Goal: Submit feedback/report problem: Submit feedback/report problem

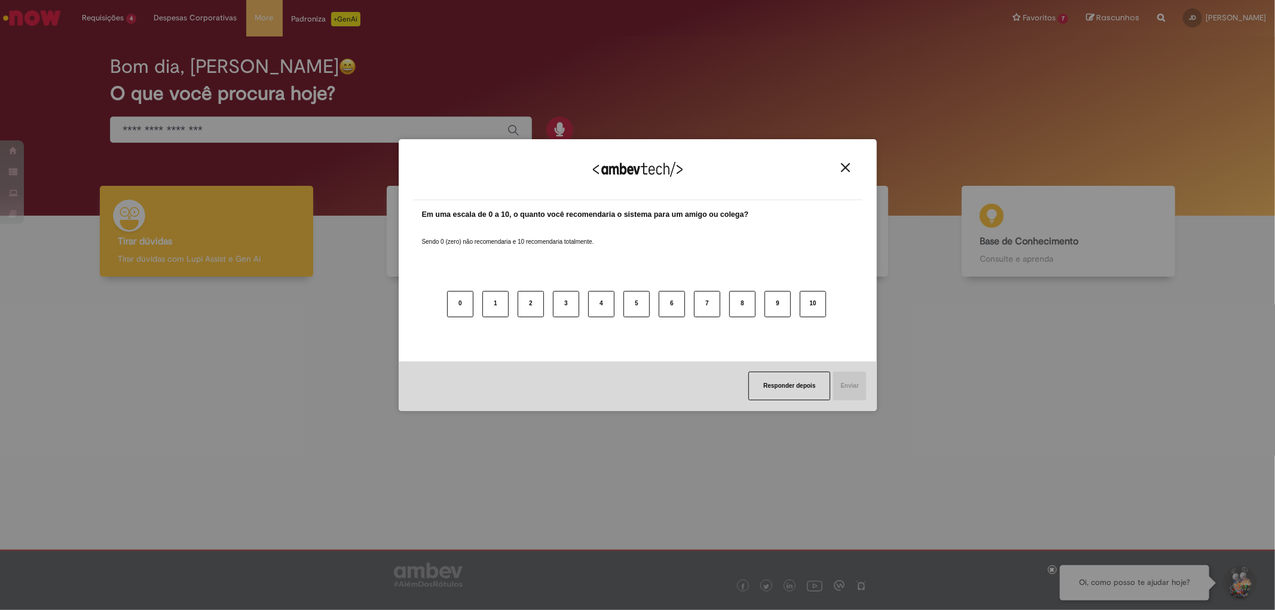
click at [849, 168] on img "Close" at bounding box center [845, 167] width 9 height 9
click at [849, 168] on div "Bom dia, Julia O que você procura hoje?" at bounding box center [637, 125] width 1257 height 179
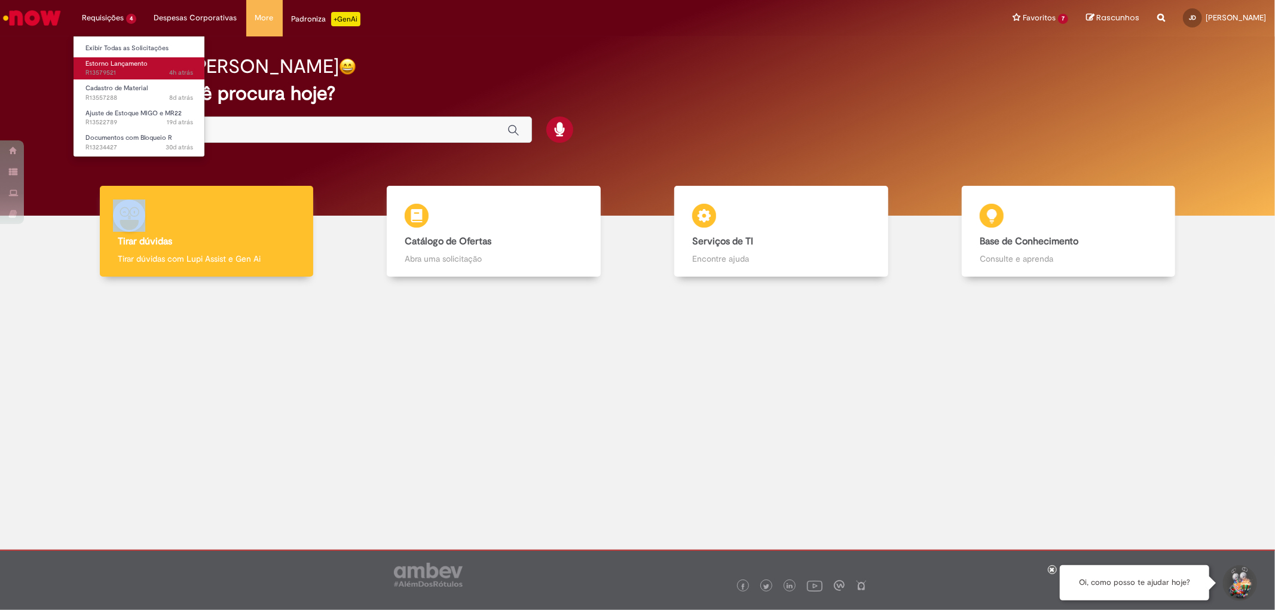
click at [142, 68] on link "Estorno Lançamento 4h atrás 4 horas atrás R13579521" at bounding box center [139, 68] width 131 height 22
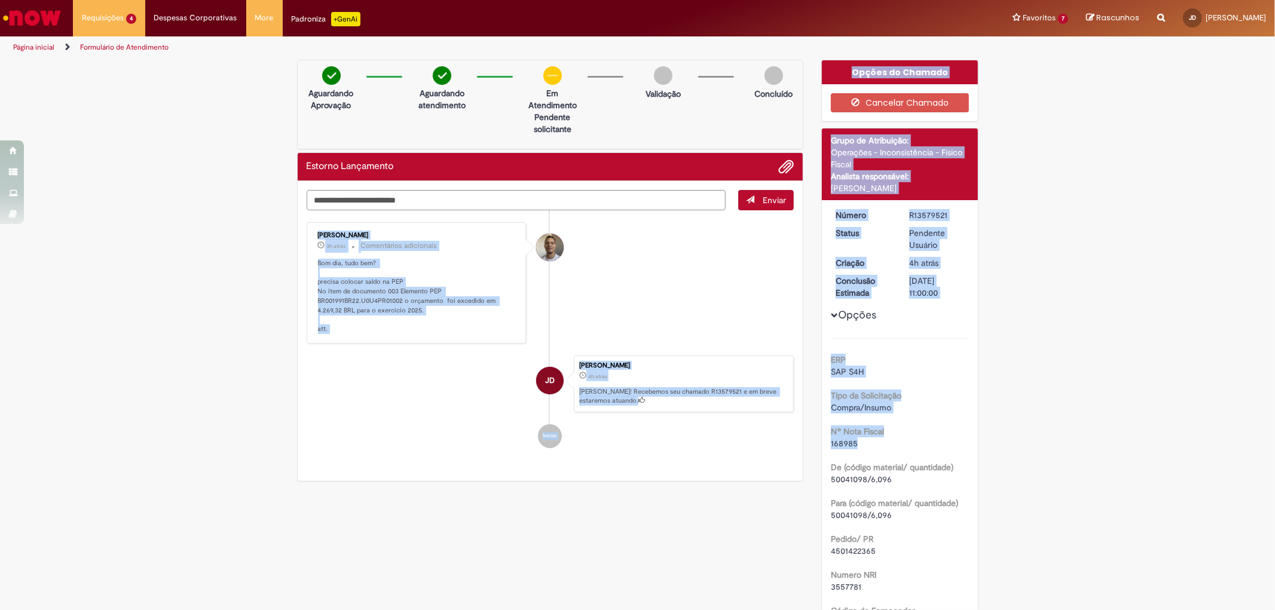
drag, startPoint x: 853, startPoint y: 441, endPoint x: 801, endPoint y: 449, distance: 52.0
click at [790, 449] on div "Verificar Código de Barras Aguardando Aprovação Aguardando atendimento Em Atend…" at bounding box center [637, 507] width 699 height 895
click at [841, 448] on div "168985" at bounding box center [900, 443] width 138 height 12
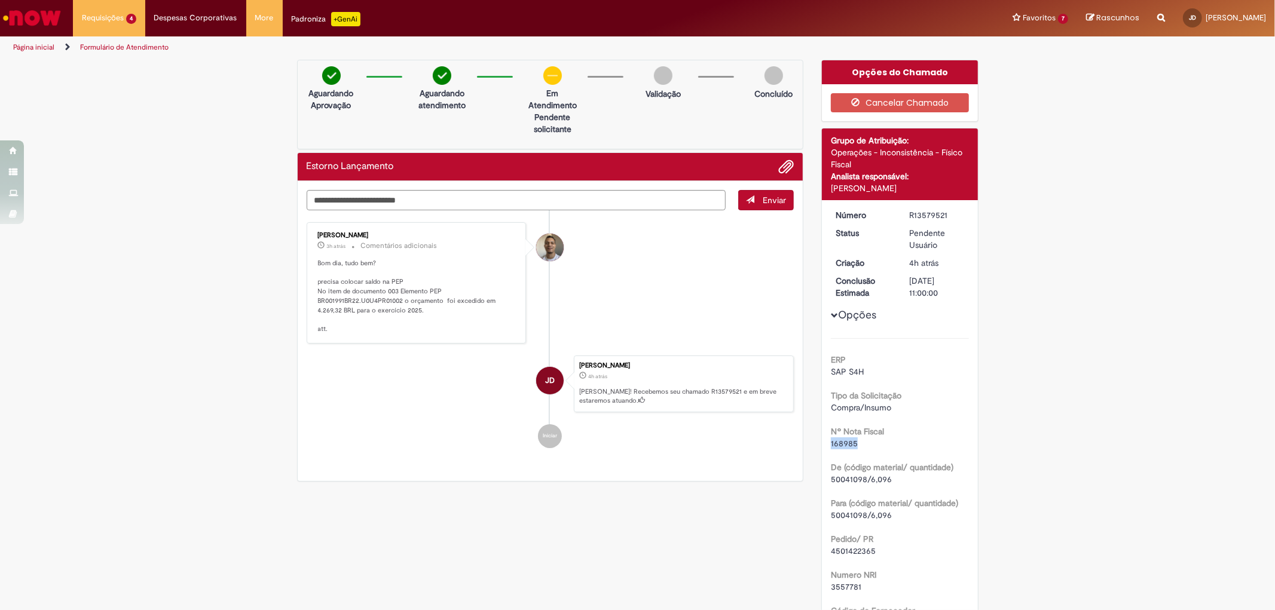
drag, startPoint x: 852, startPoint y: 444, endPoint x: 817, endPoint y: 447, distance: 34.8
click at [822, 447] on div "Número R13579521 Status Pendente Usuário Criação 4h atrás 4 horas atrás Conclus…" at bounding box center [900, 525] width 156 height 650
click at [391, 191] on textarea "Digite sua mensagem aqui..." at bounding box center [516, 200] width 419 height 20
type textarea "**********"
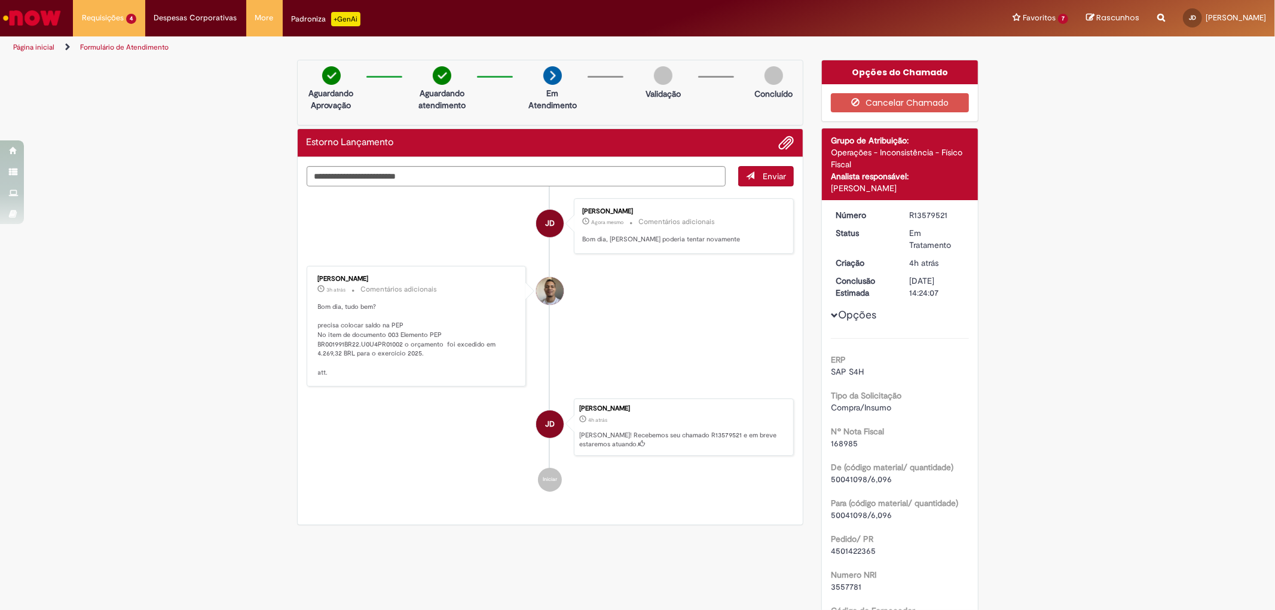
click at [841, 446] on span "168985" at bounding box center [844, 443] width 27 height 11
copy span "168985"
click at [139, 112] on span "Ajuste de Estoque MIGO e MR22" at bounding box center [133, 113] width 96 height 9
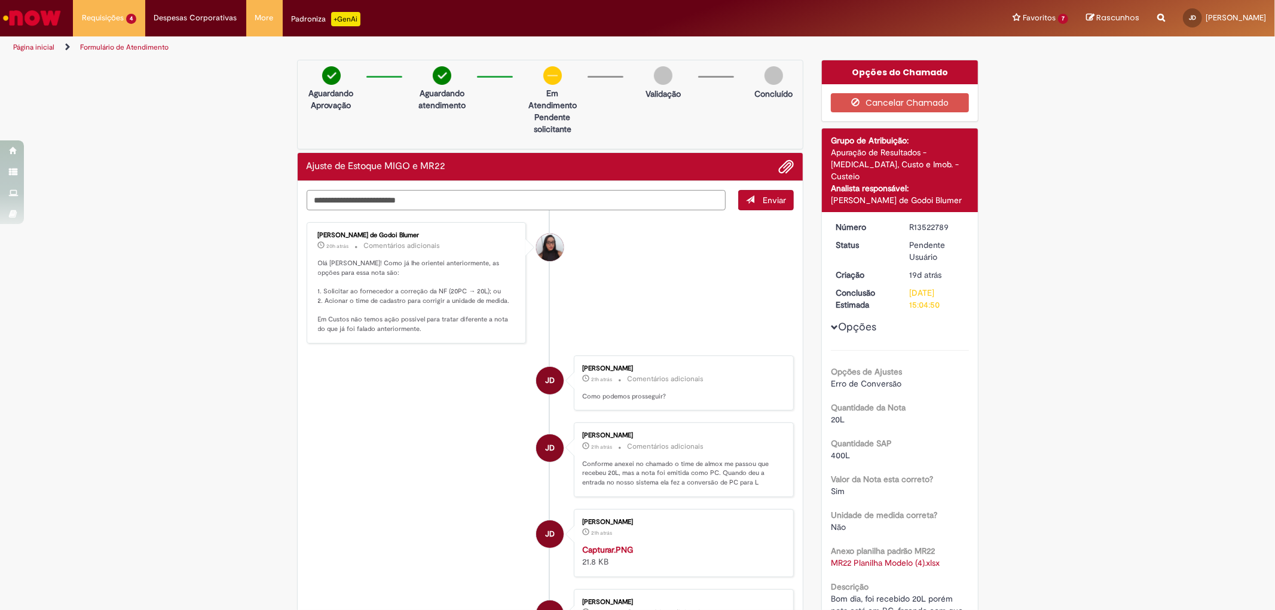
click at [632, 204] on textarea "Digite sua mensagem aqui..." at bounding box center [516, 200] width 419 height 20
type textarea "**********"
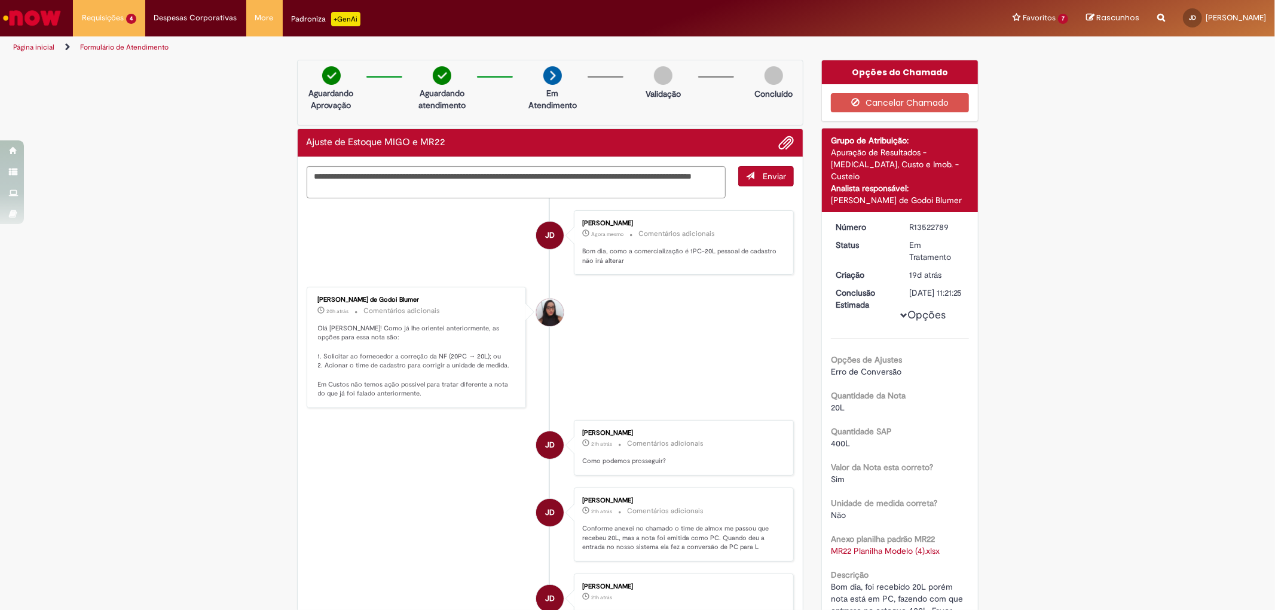
click at [506, 180] on textarea "**********" at bounding box center [516, 182] width 419 height 32
type textarea "**********"
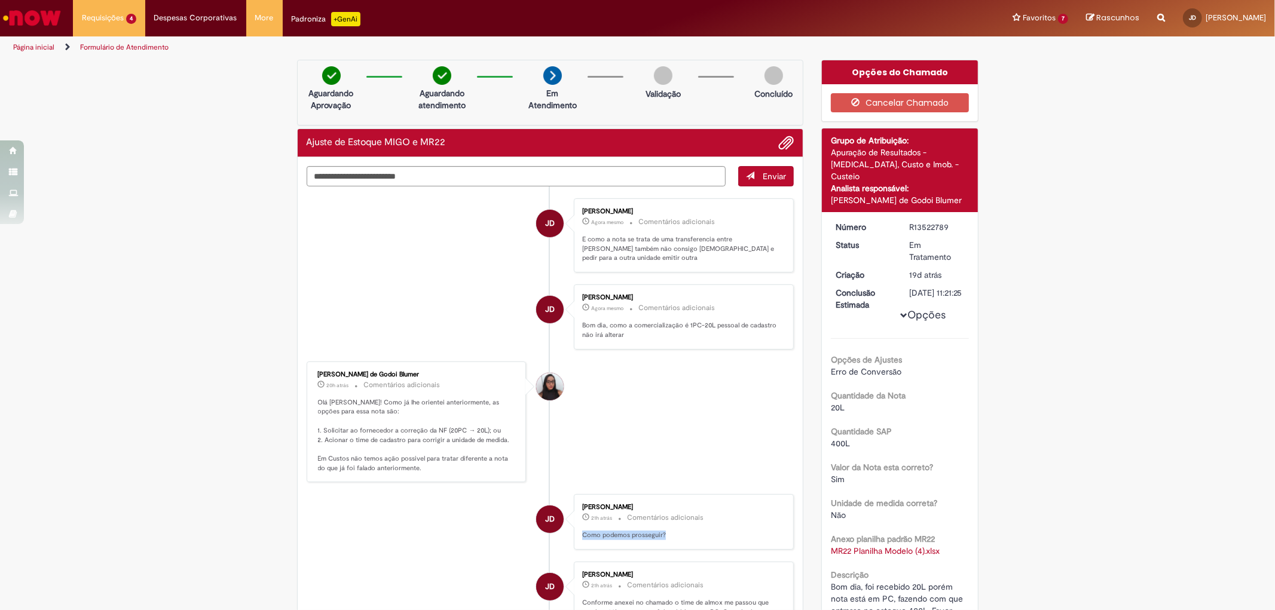
drag, startPoint x: 577, startPoint y: 523, endPoint x: 674, endPoint y: 526, distance: 97.5
click at [674, 531] on p "Como podemos prosseguir?" at bounding box center [681, 536] width 199 height 10
copy p "Como podemos prosseguir?"
click at [474, 174] on textarea "Digite sua mensagem aqui..." at bounding box center [516, 176] width 419 height 20
paste textarea "**********"
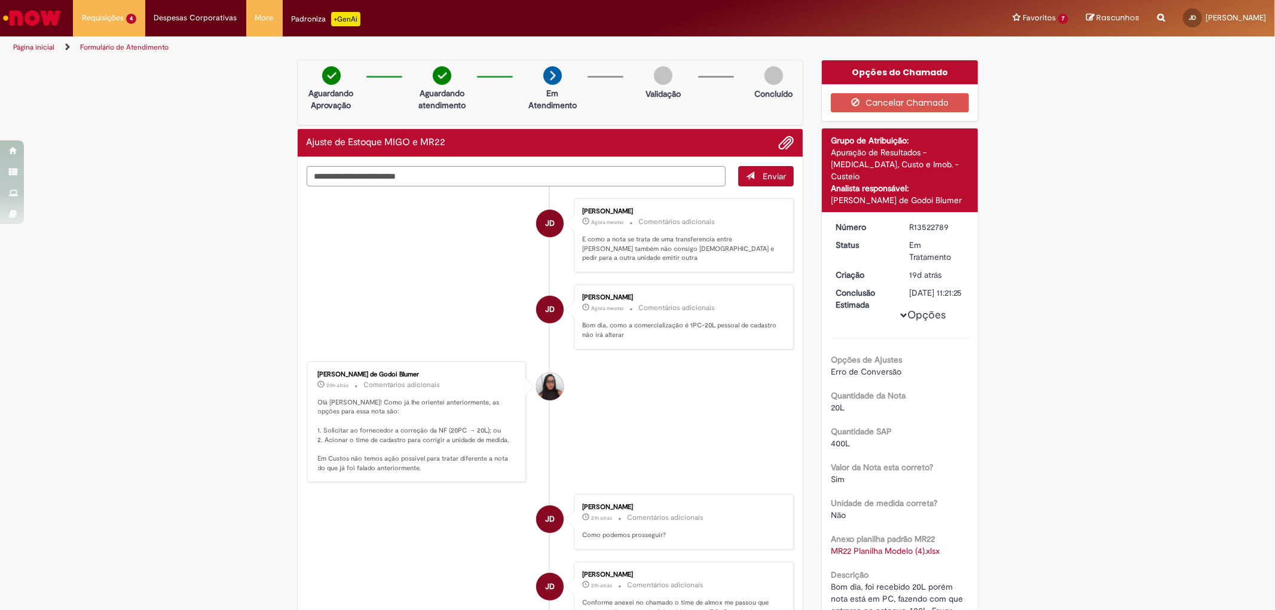
type textarea "**********"
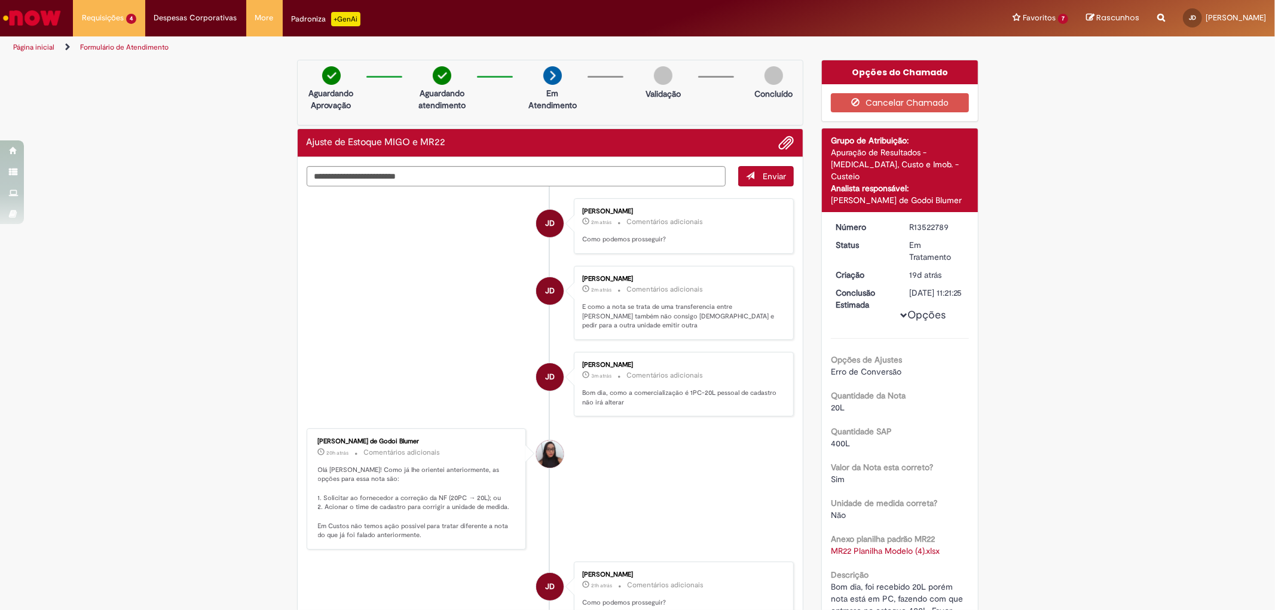
click at [19, 16] on img "Ir para a Homepage" at bounding box center [32, 18] width 62 height 24
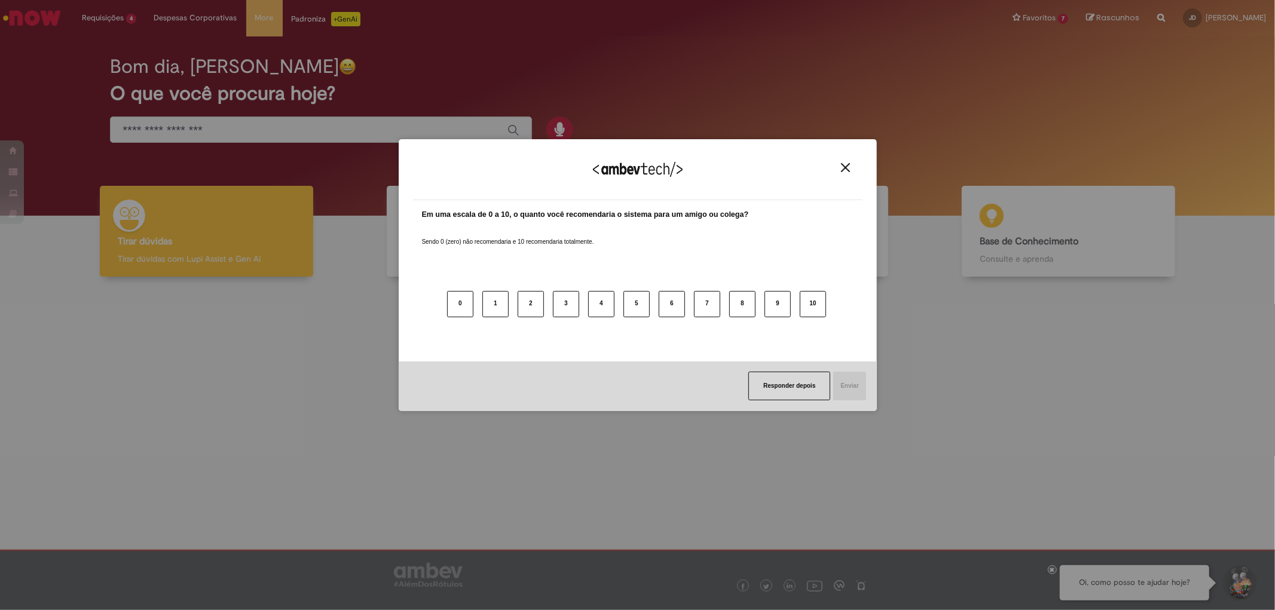
click at [838, 170] on button "Close" at bounding box center [845, 168] width 16 height 10
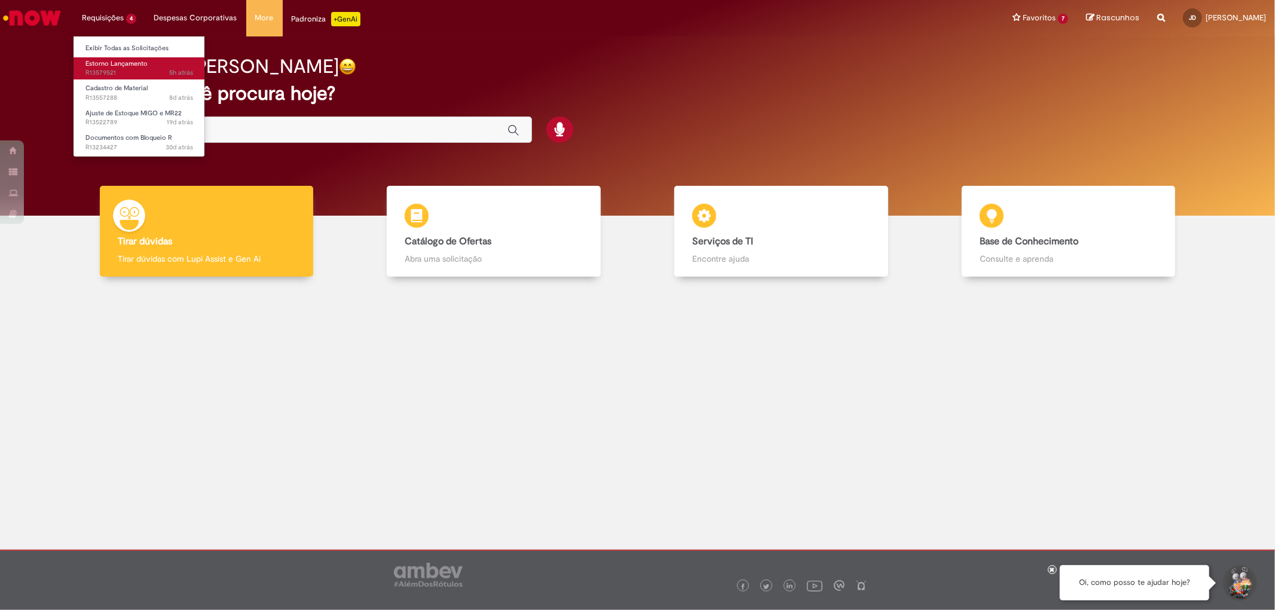
click at [137, 64] on span "Estorno Lançamento" at bounding box center [116, 63] width 62 height 9
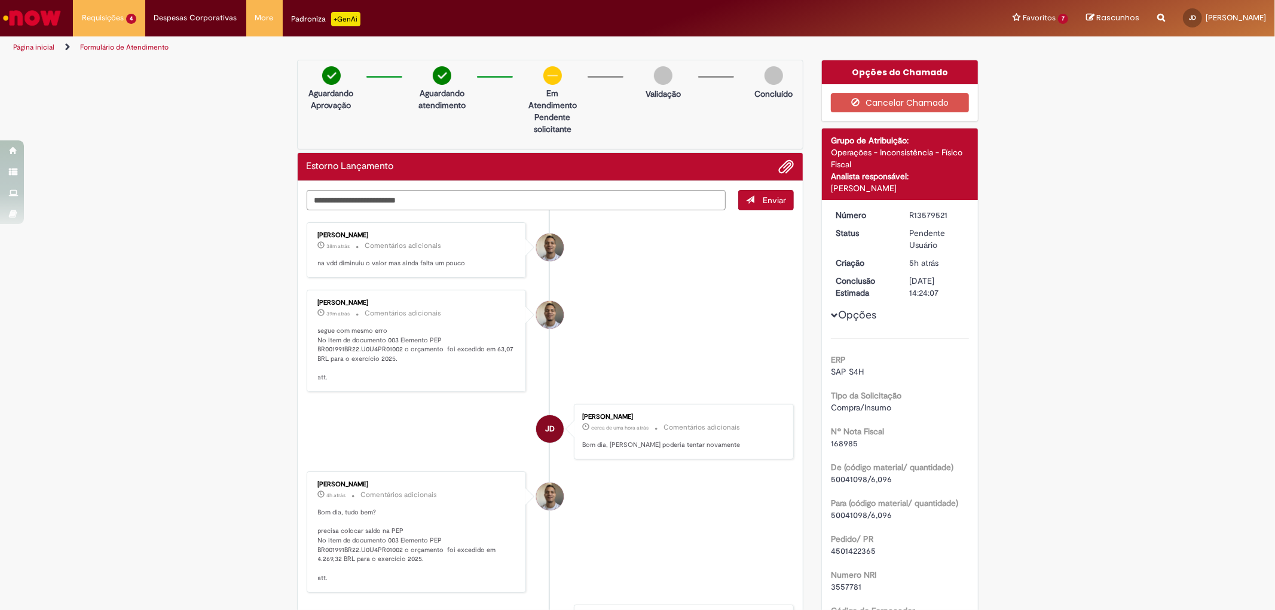
click at [338, 207] on textarea "Digite sua mensagem aqui..." at bounding box center [516, 200] width 419 height 20
type textarea "**********"
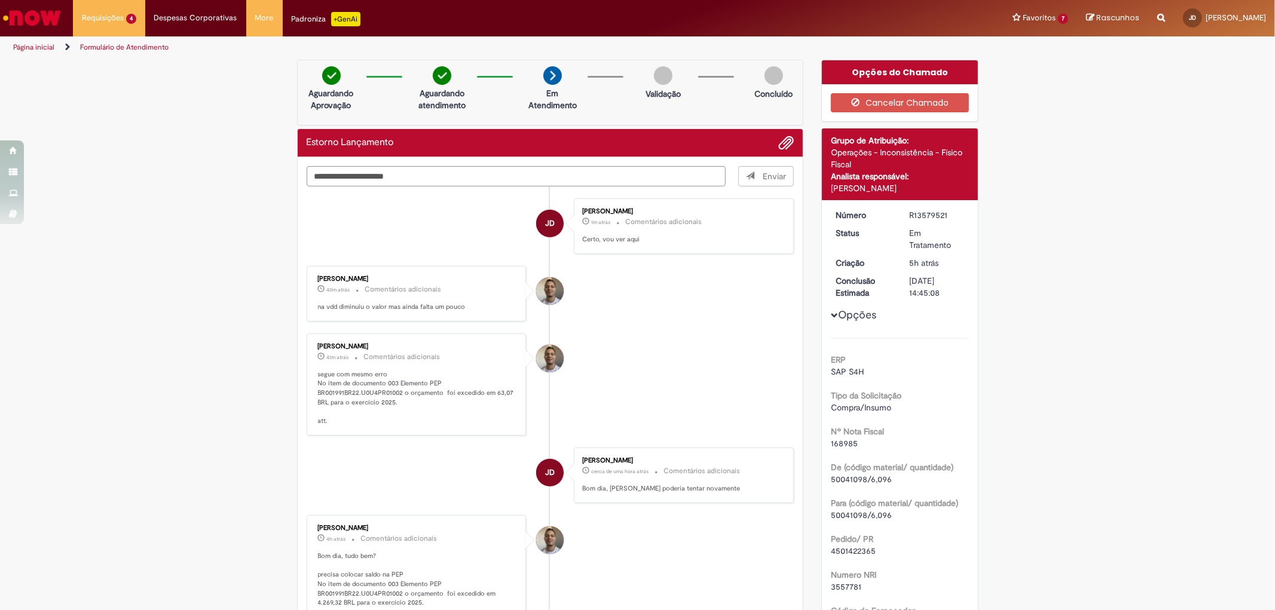
type textarea "**********"
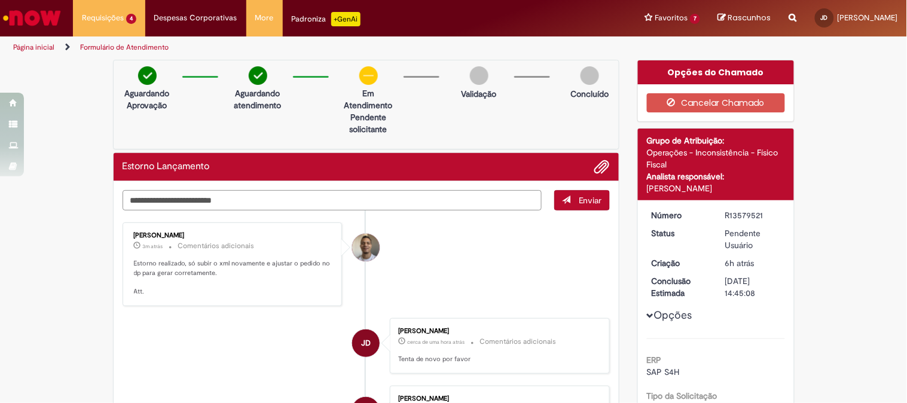
scroll to position [133, 0]
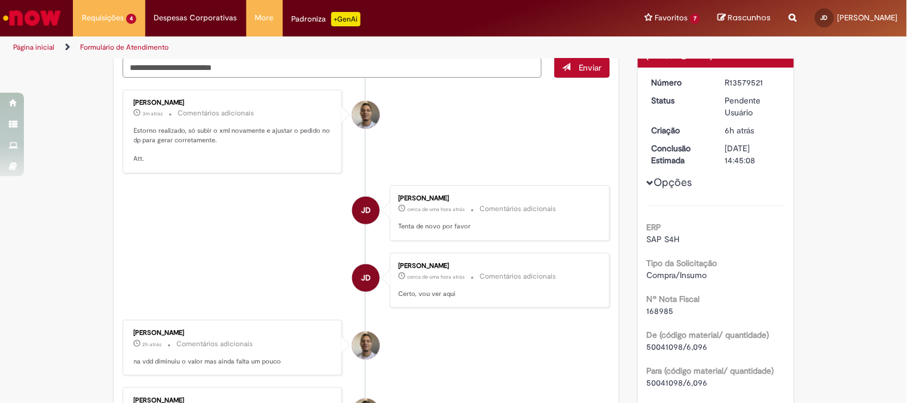
click at [659, 314] on span "168985" at bounding box center [660, 310] width 27 height 11
copy span "168985"
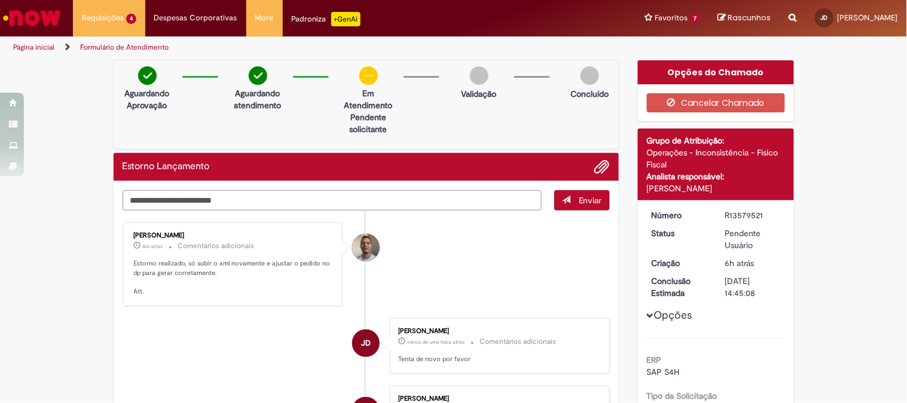
click at [275, 192] on textarea "Digite sua mensagem aqui..." at bounding box center [332, 200] width 419 height 20
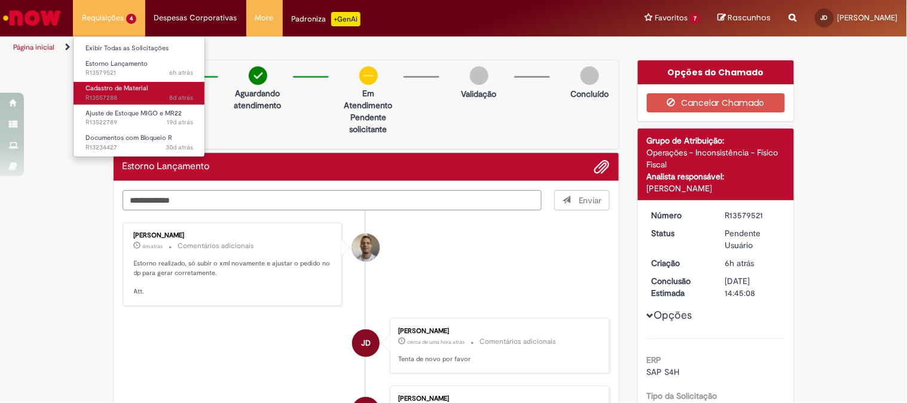
type textarea "**********"
click at [142, 93] on link "Cadastro de Material 8d atrás 8 dias atrás R13557288" at bounding box center [139, 93] width 131 height 22
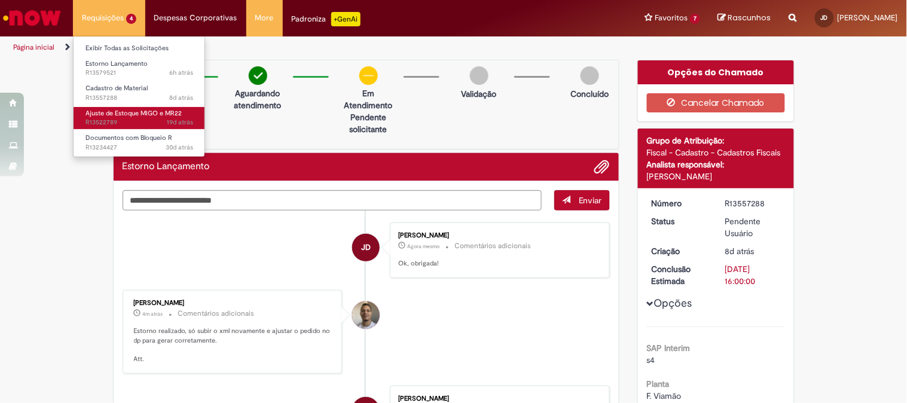
click at [134, 123] on span "19d atrás 19 dias atrás R13522789" at bounding box center [139, 123] width 108 height 10
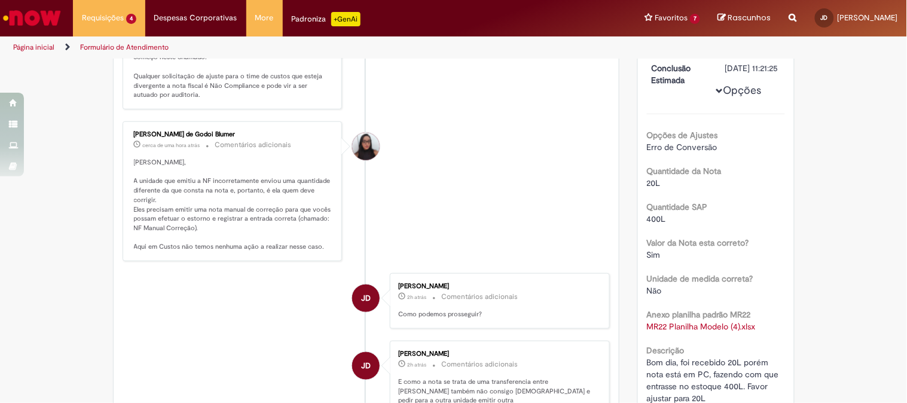
scroll to position [158, 0]
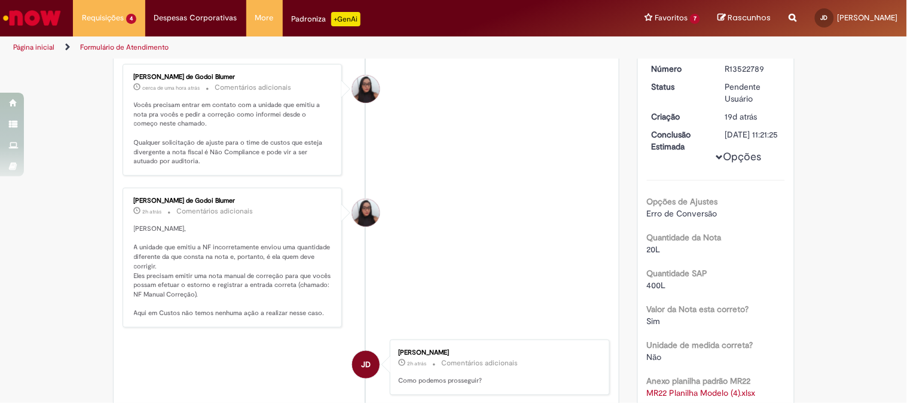
click at [56, 16] on img "Ir para a Homepage" at bounding box center [32, 18] width 62 height 24
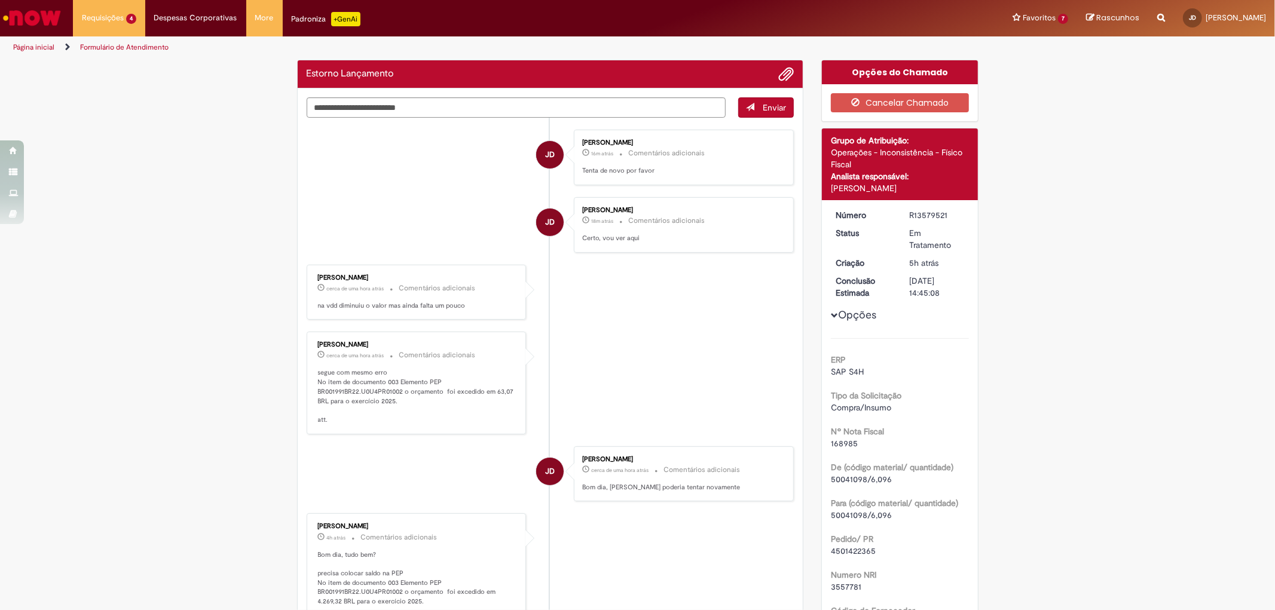
click at [44, 26] on img "Ir para a Homepage" at bounding box center [32, 18] width 62 height 24
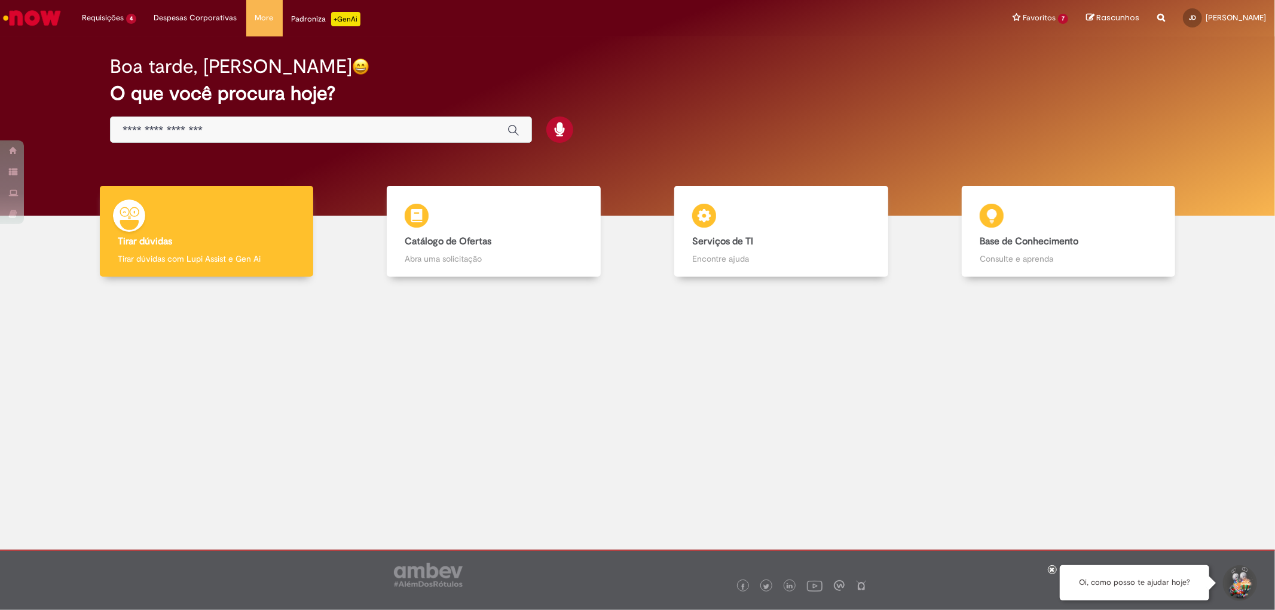
click at [1239, 578] on button "Iniciar Conversa de Suporte" at bounding box center [1239, 583] width 36 height 36
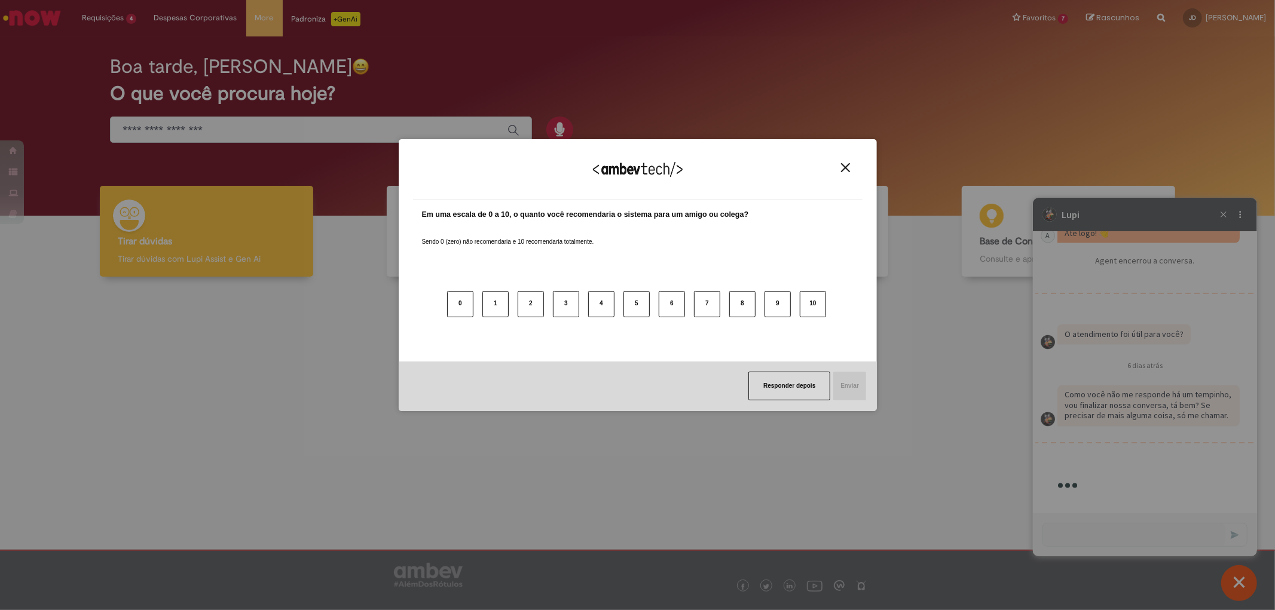
click at [846, 173] on div "Agradecemos seu feedback!" at bounding box center [637, 177] width 449 height 47
click at [844, 168] on img "Close" at bounding box center [845, 167] width 9 height 9
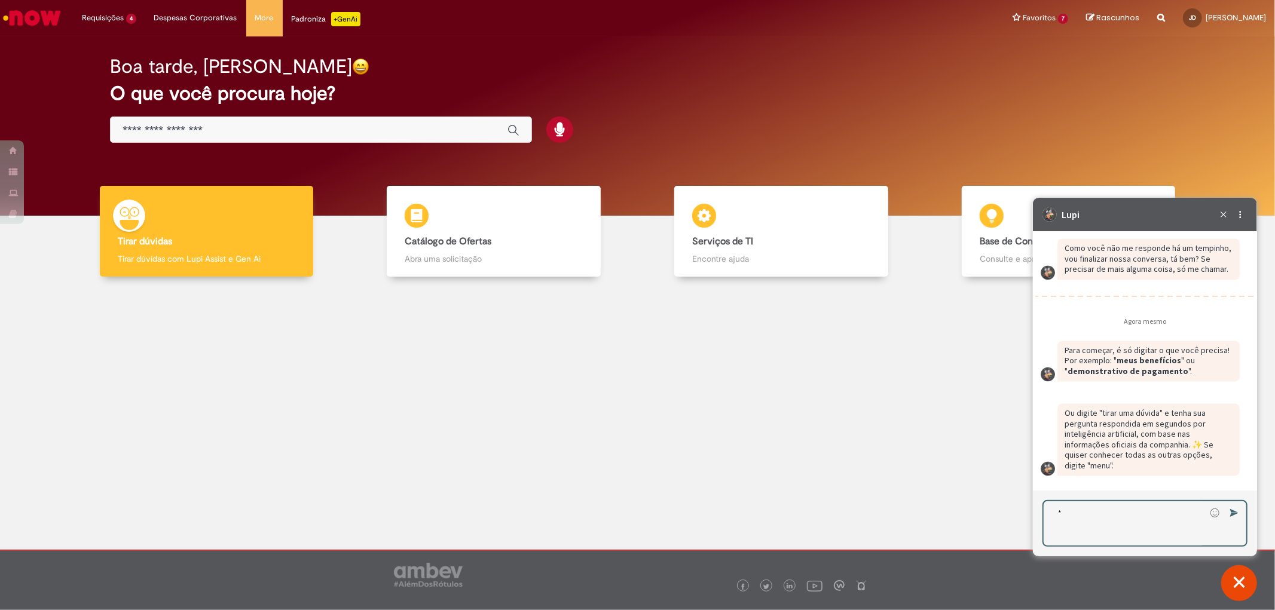
scroll to position [1924, 0]
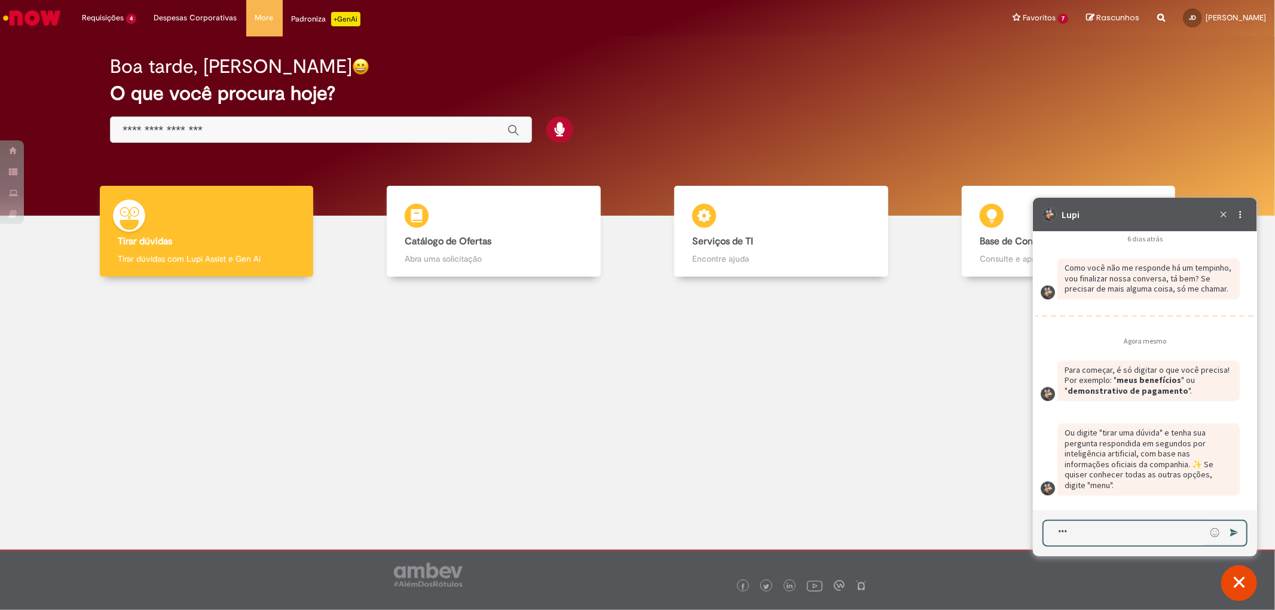
type textarea "****"
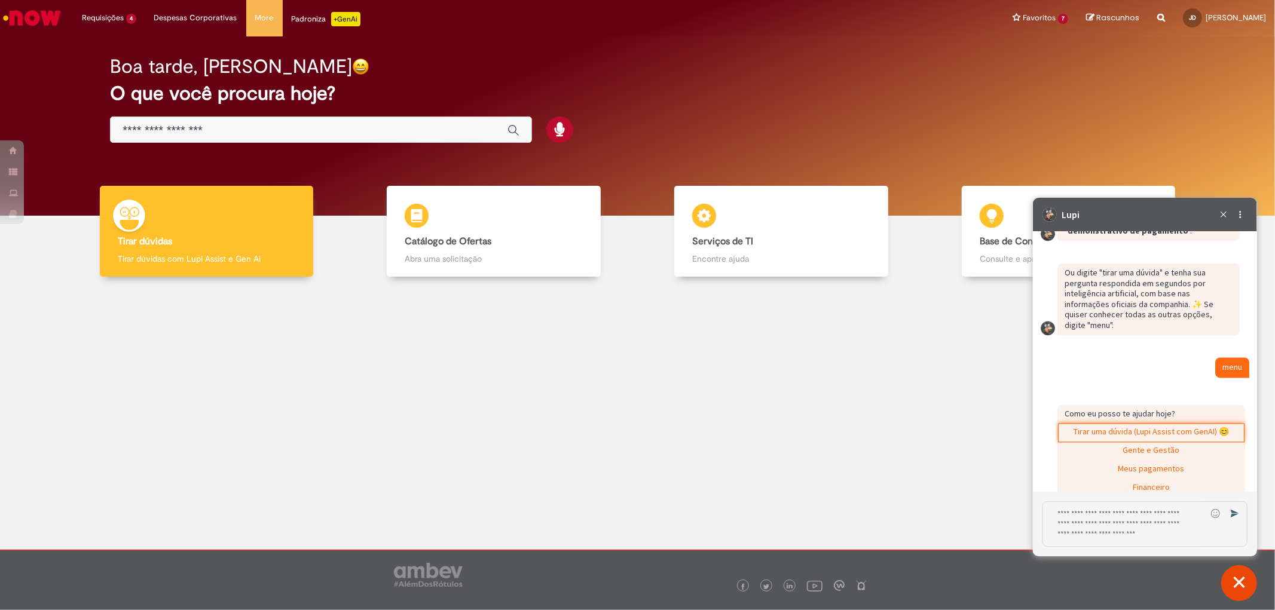
scroll to position [2255, 0]
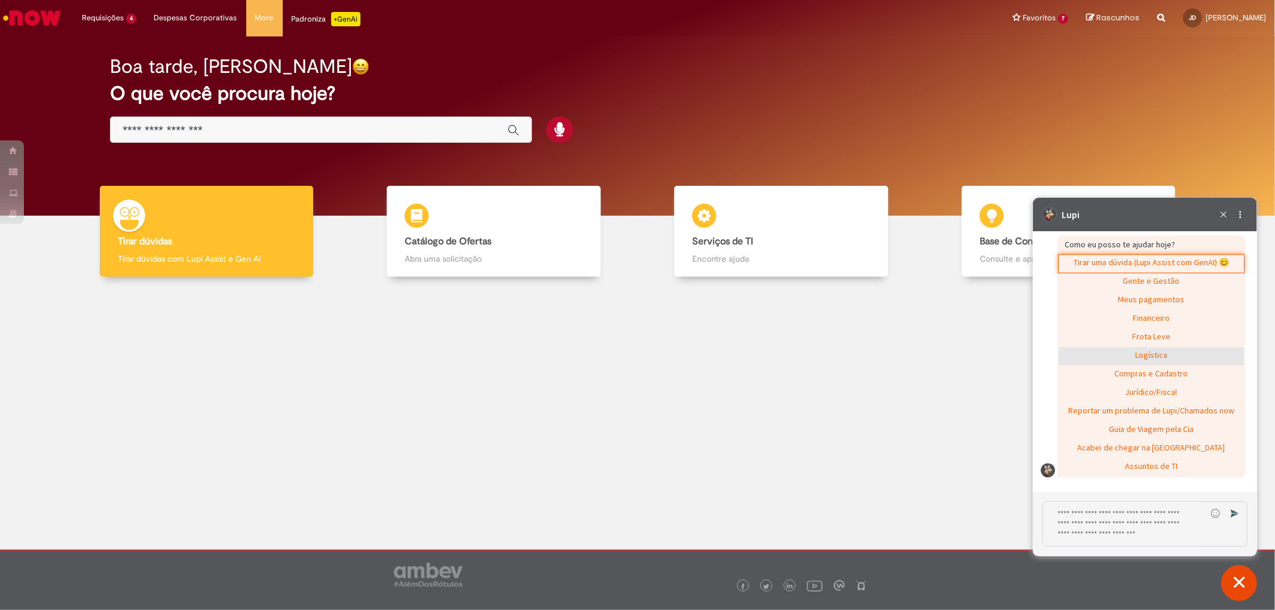
click at [1178, 350] on div "Logística" at bounding box center [1150, 356] width 185 height 18
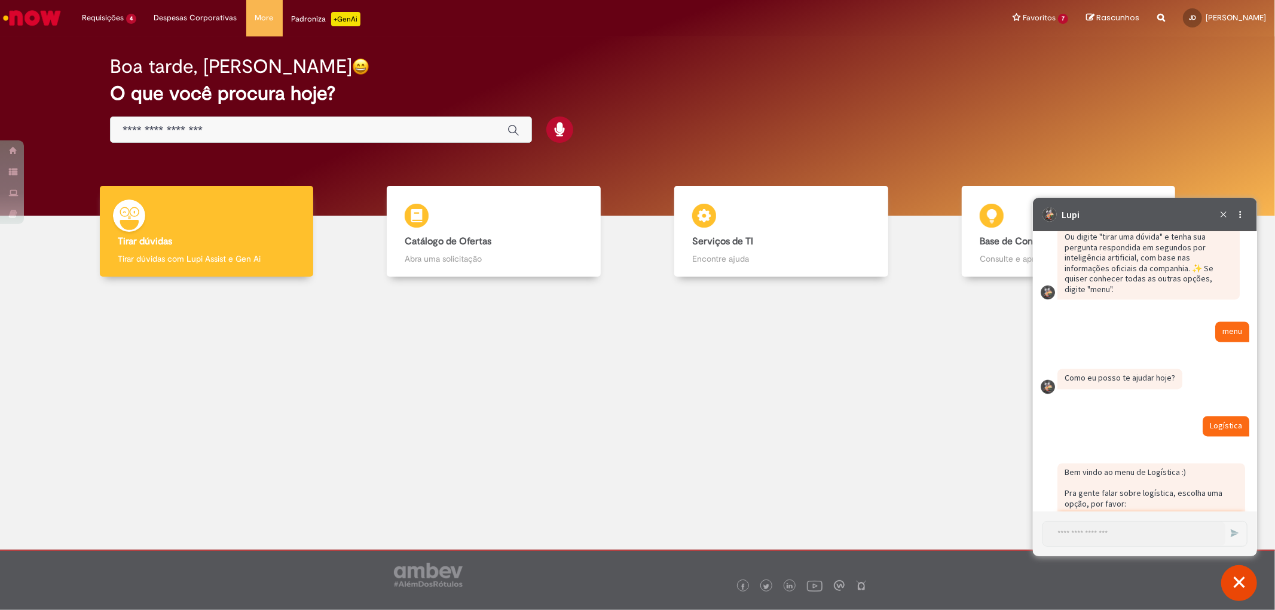
scroll to position [2249, 0]
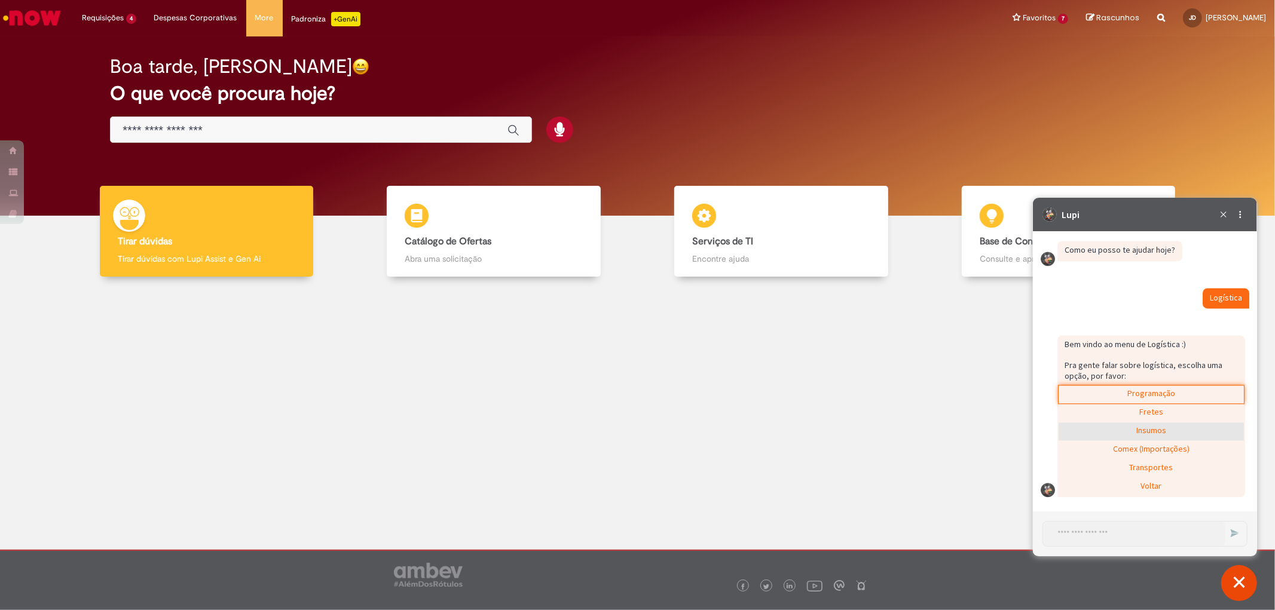
click at [1189, 428] on div "Insumos" at bounding box center [1150, 431] width 185 height 18
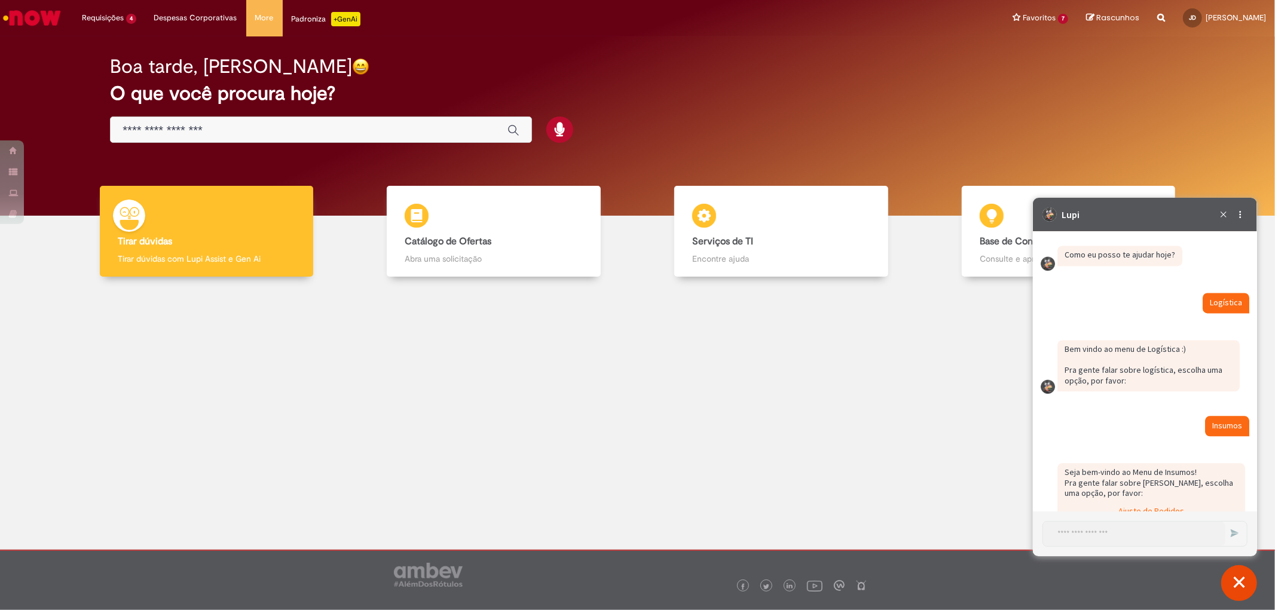
scroll to position [2326, 0]
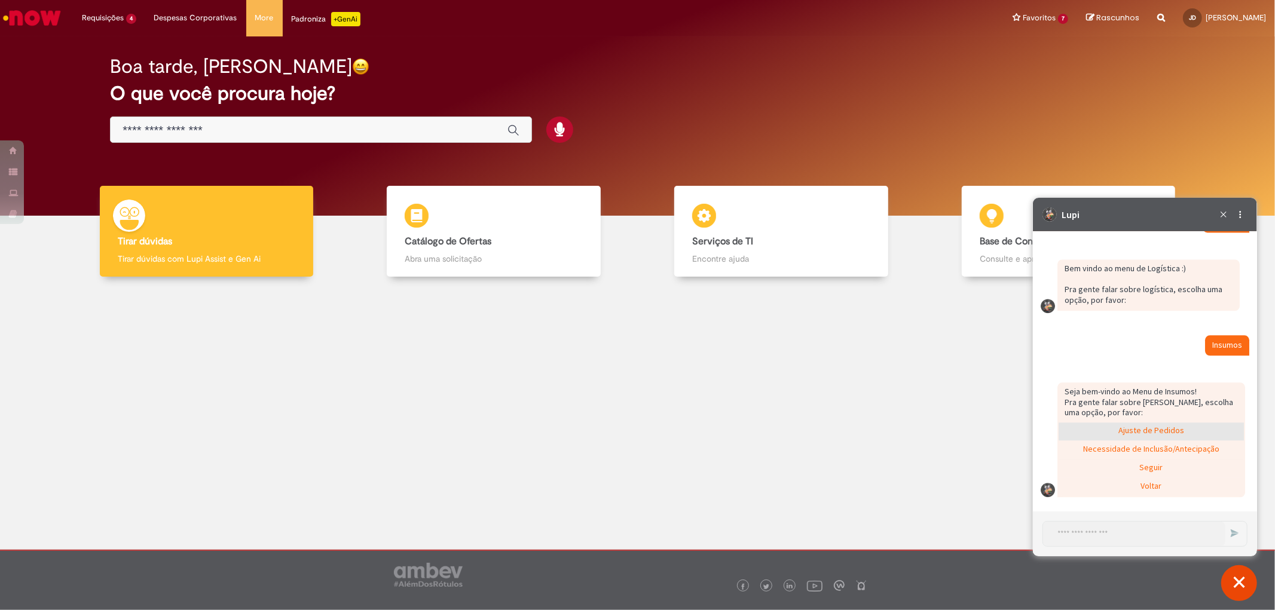
click at [1193, 430] on div "Ajuste de Pedidos" at bounding box center [1150, 431] width 185 height 18
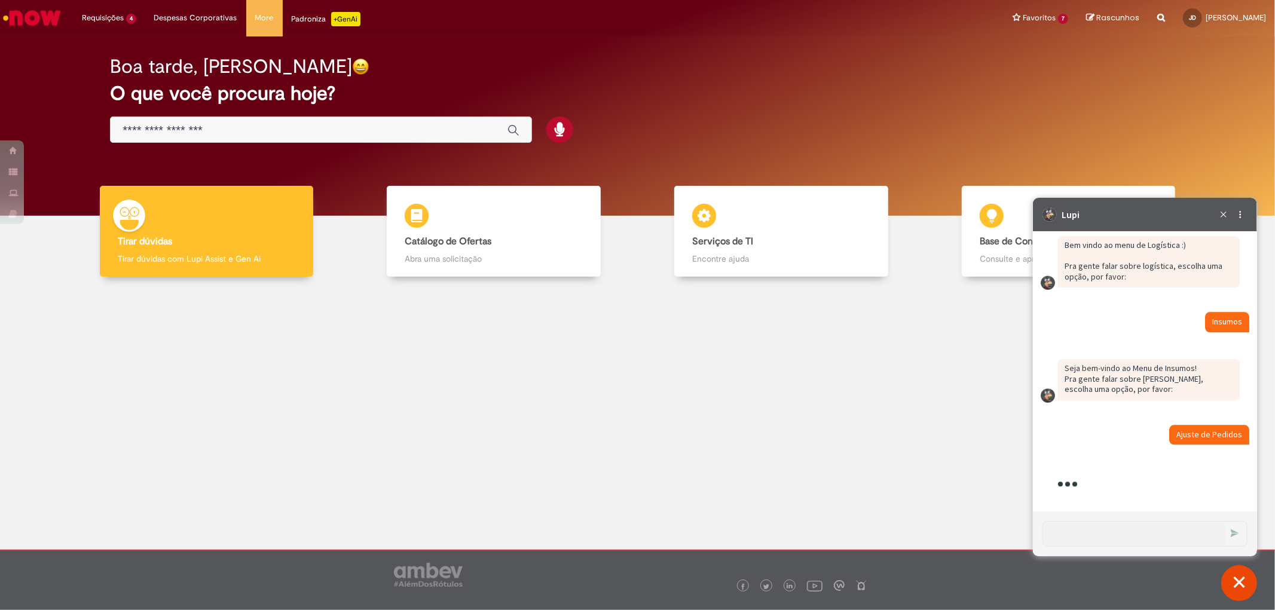
scroll to position [2396, 0]
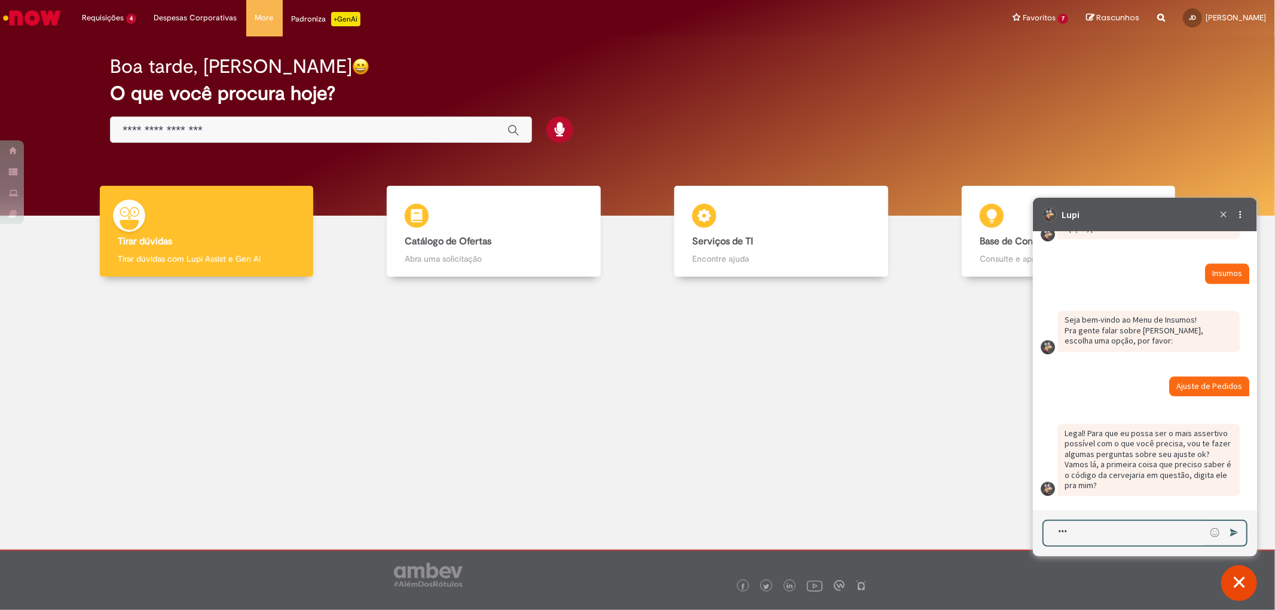
type textarea "****"
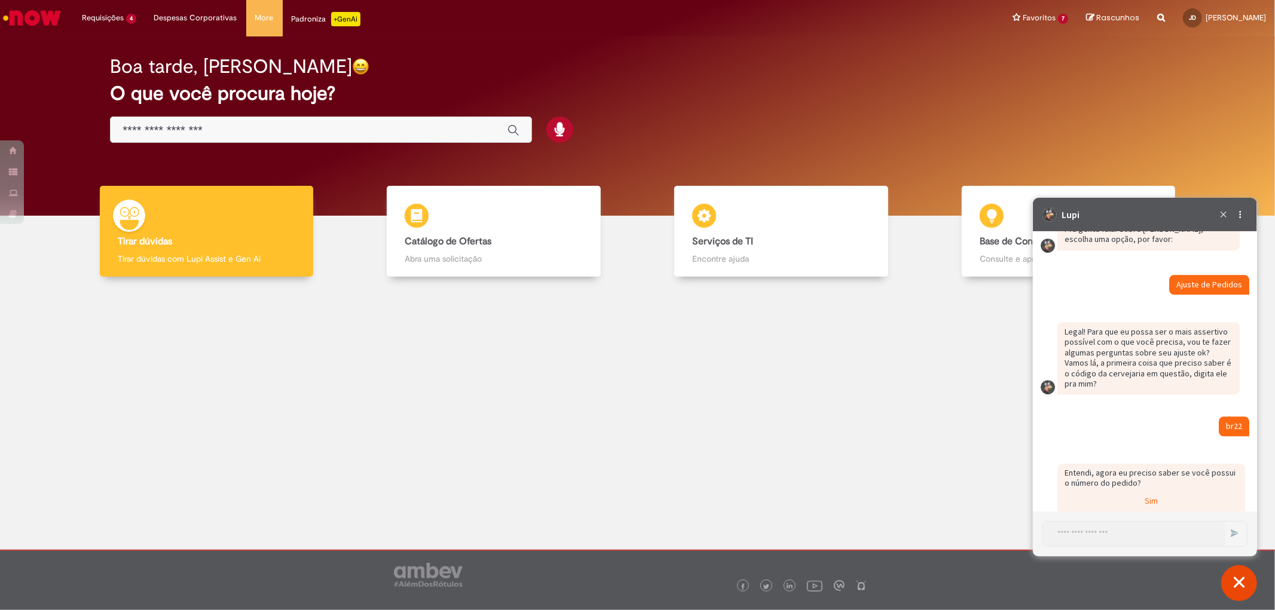
scroll to position [2532, 0]
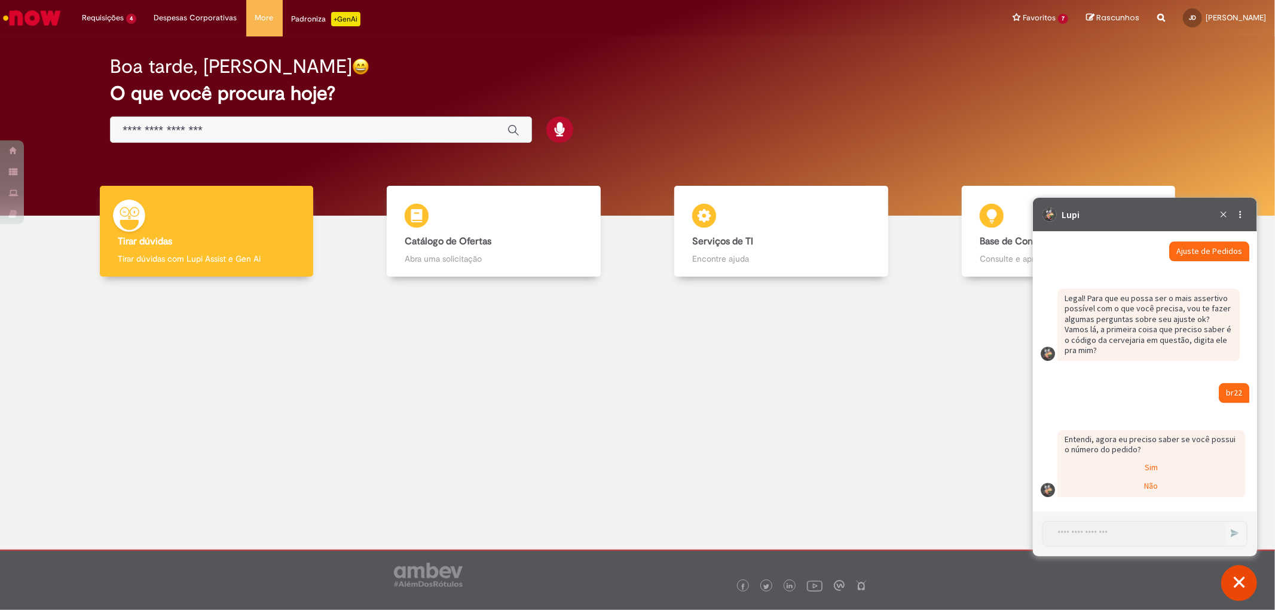
click at [1175, 467] on div "Sim" at bounding box center [1150, 468] width 185 height 18
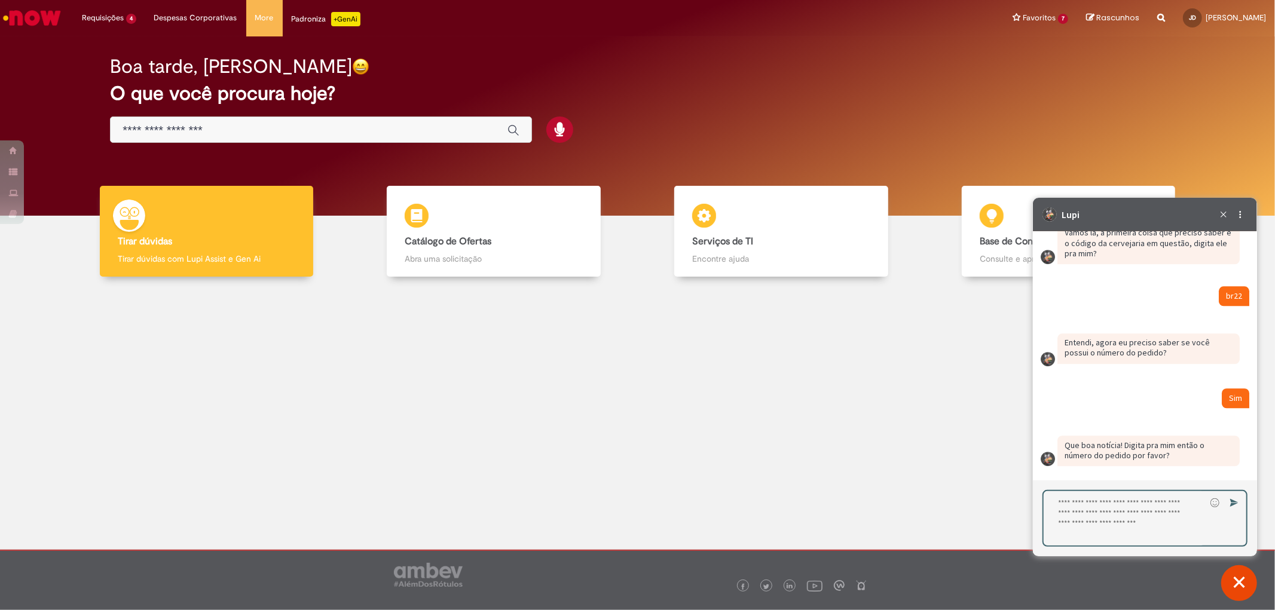
paste textarea "**********"
type textarea "**********"
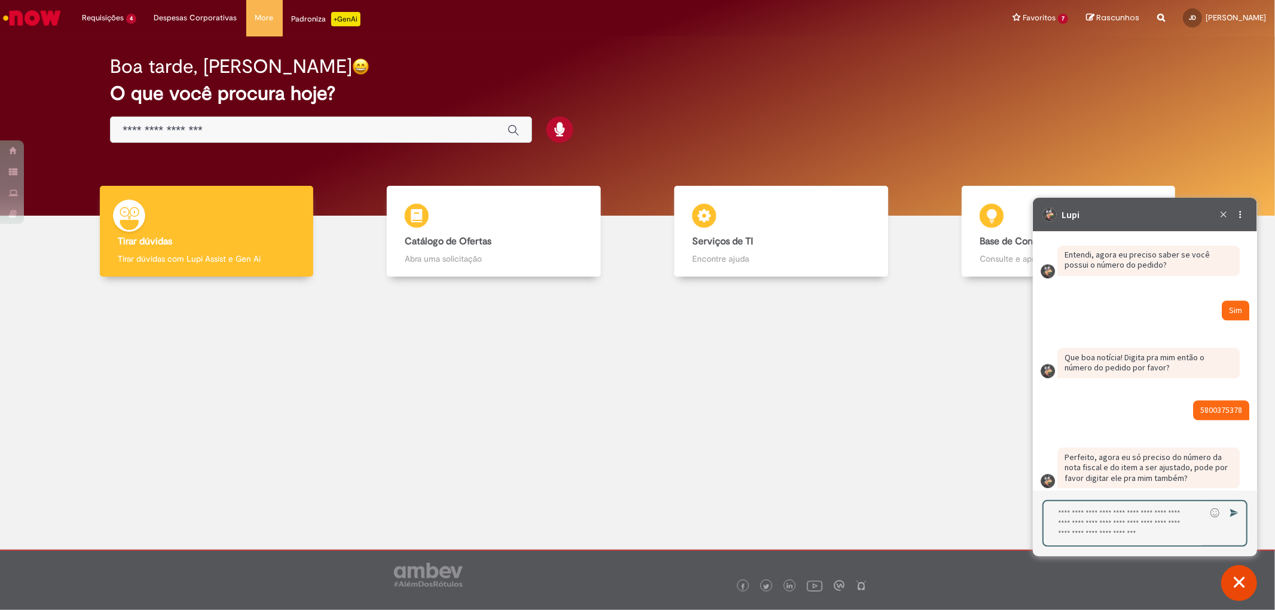
scroll to position [2728, 0]
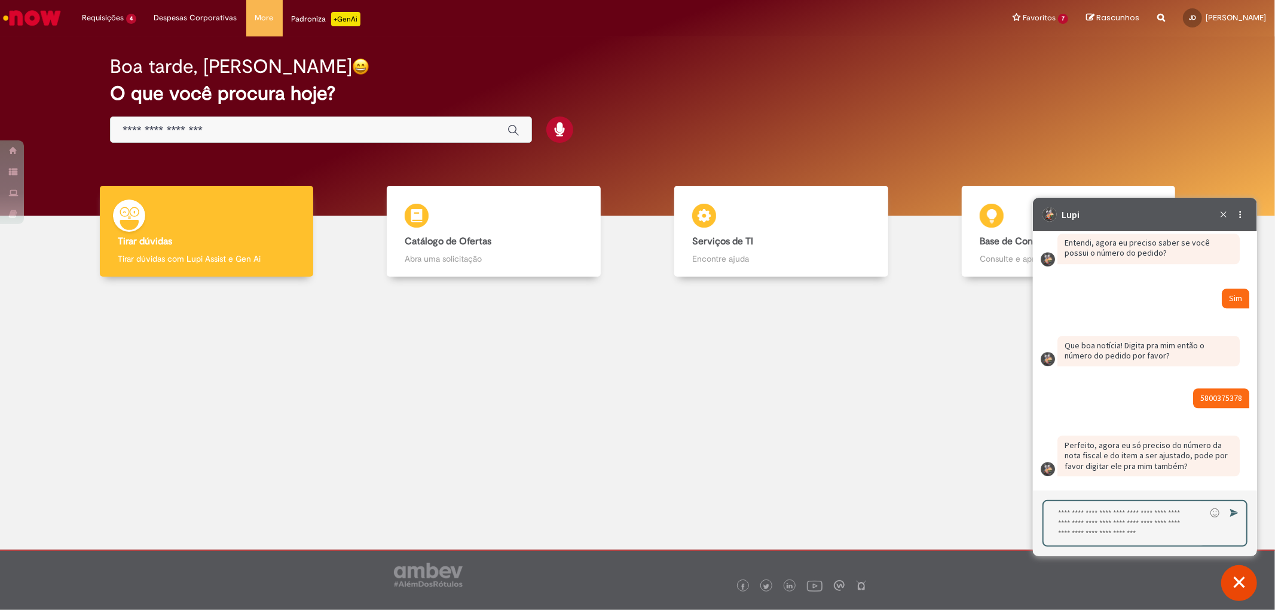
paste textarea "********"
type textarea "********"
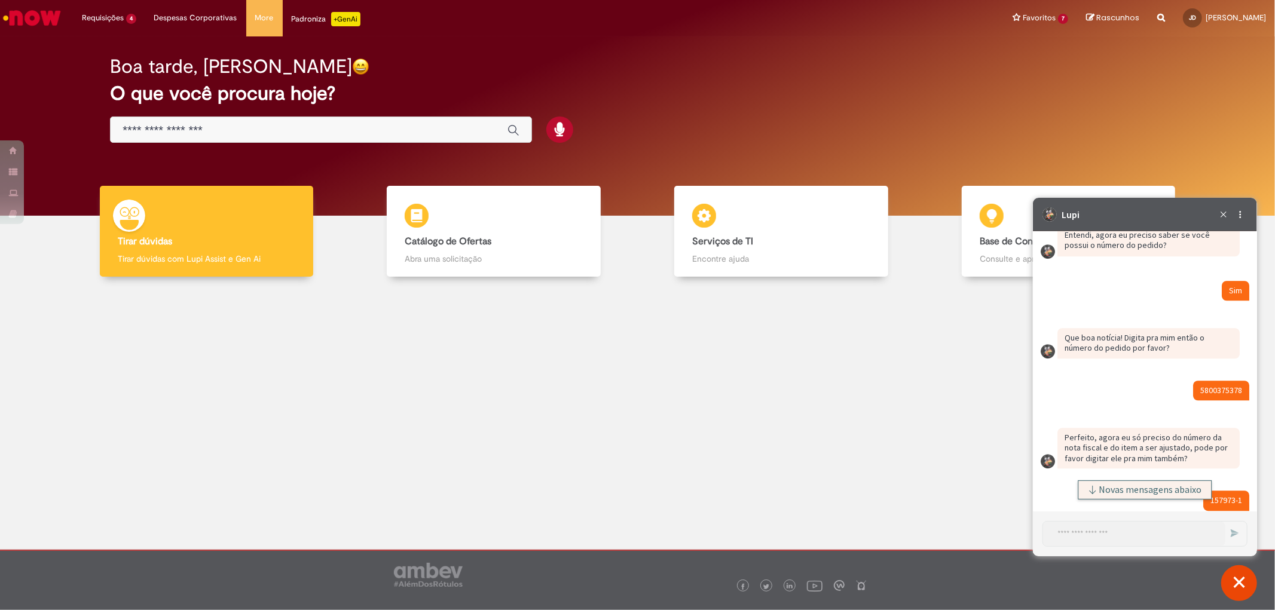
click at [1149, 491] on span "Novas mensagens abaixo" at bounding box center [1149, 489] width 103 height 8
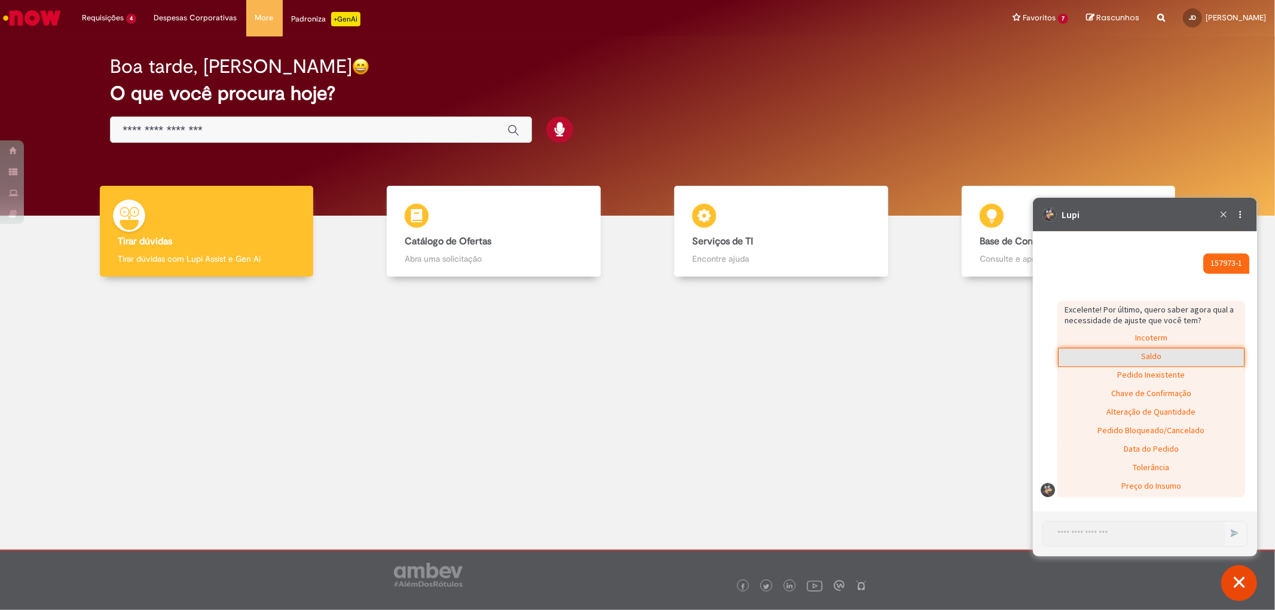
click at [1163, 348] on div "Saldo" at bounding box center [1150, 357] width 185 height 18
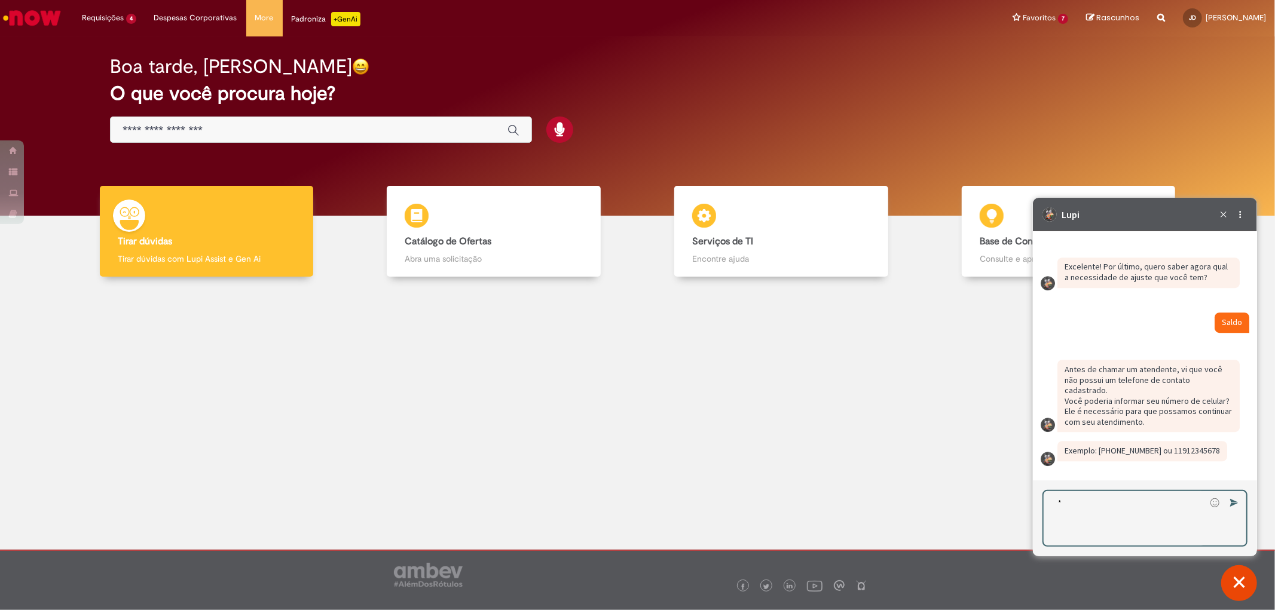
scroll to position [2986, 0]
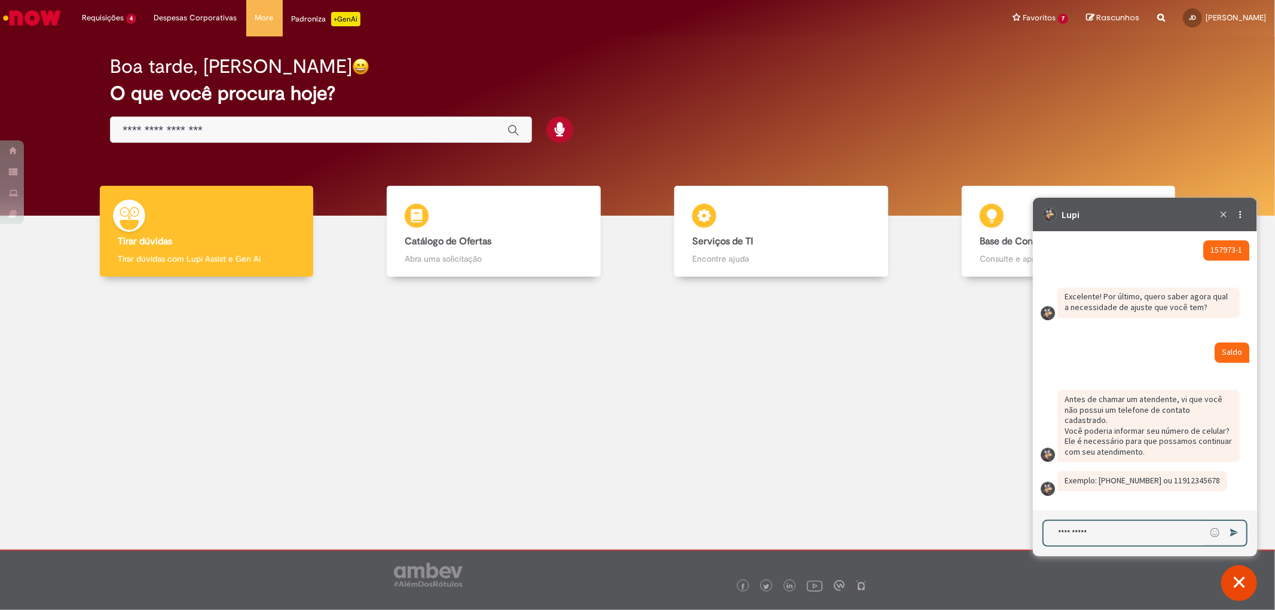
type textarea "**********"
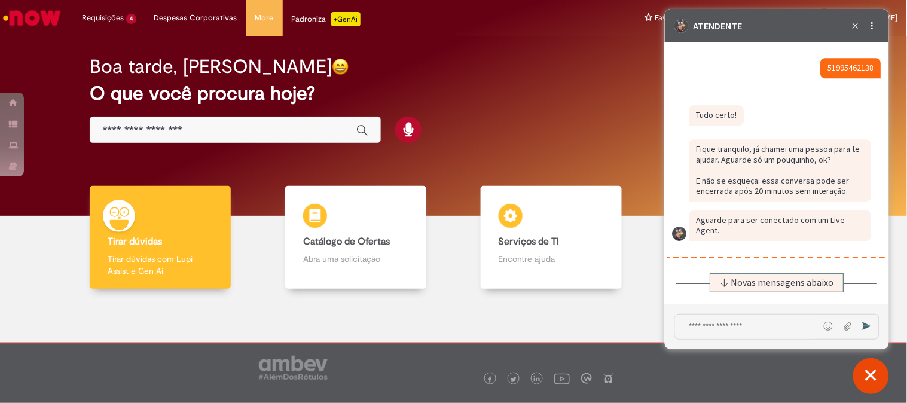
scroll to position [3470, 0]
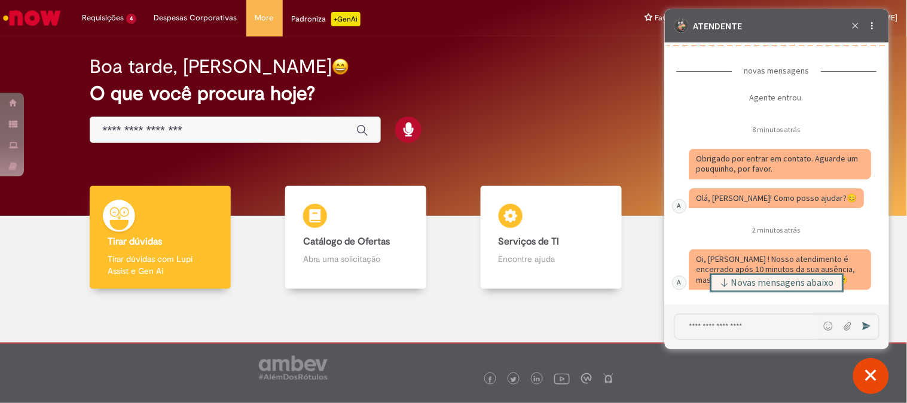
click at [755, 286] on span "Novas mensagens abaixo" at bounding box center [781, 282] width 103 height 8
click at [742, 326] on textarea "Digite sua mensagem e pressione Enter para enviar" at bounding box center [746, 326] width 144 height 25
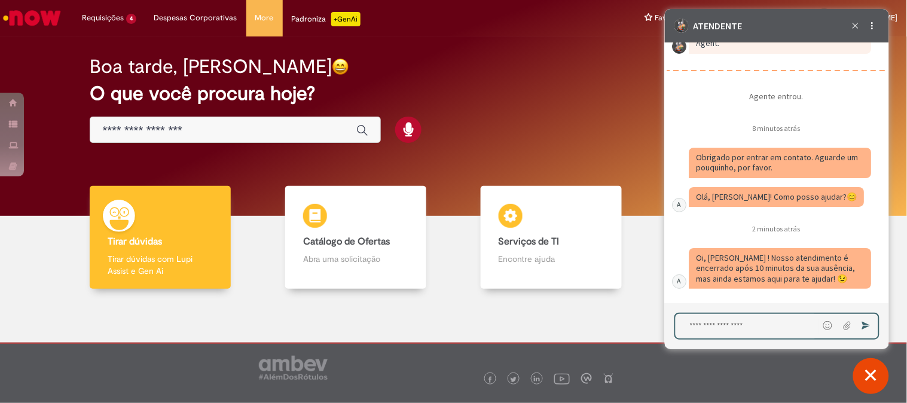
scroll to position [3444, 0]
type textarea "**********"
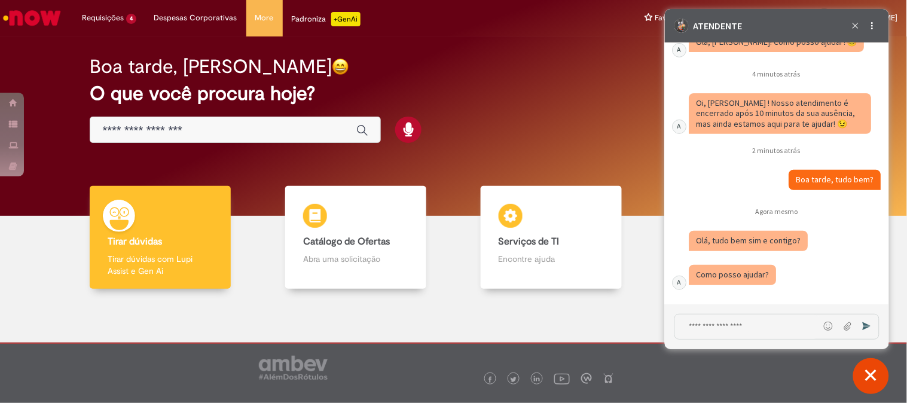
scroll to position [3600, 0]
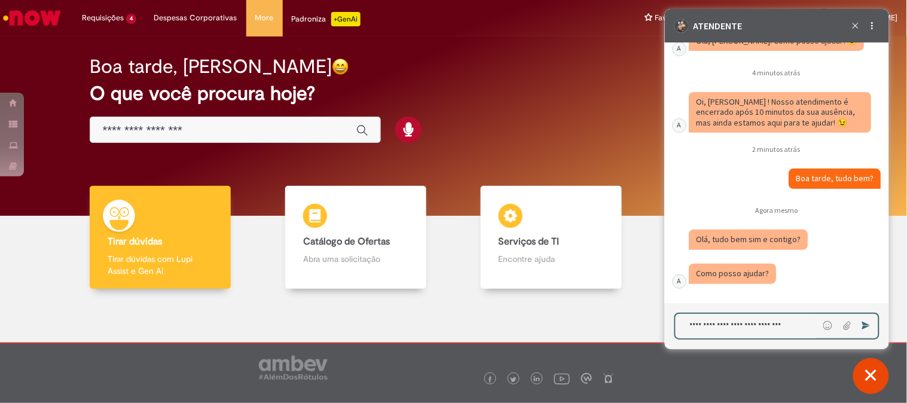
paste textarea "**********"
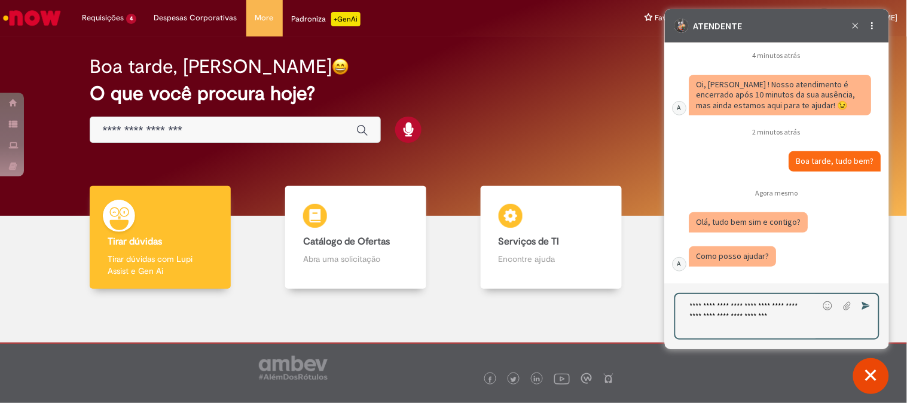
scroll to position [3620, 0]
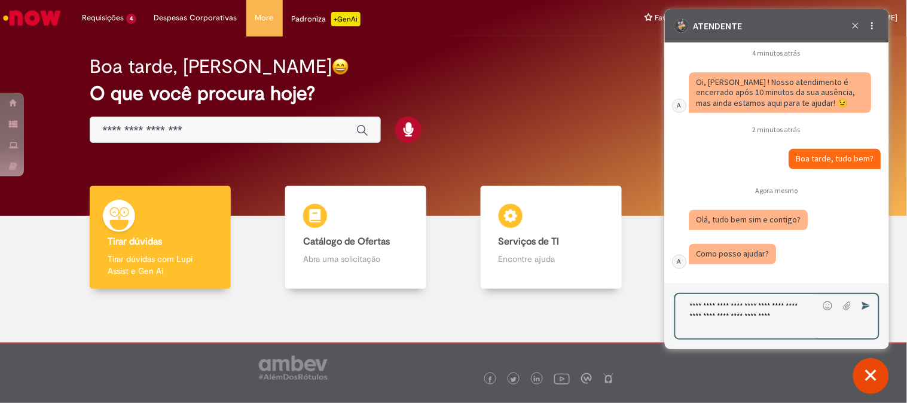
type textarea "**********"
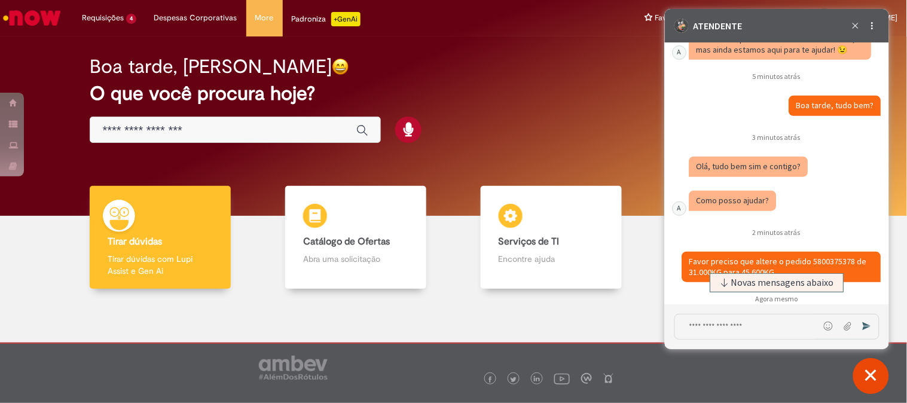
scroll to position [3767, 0]
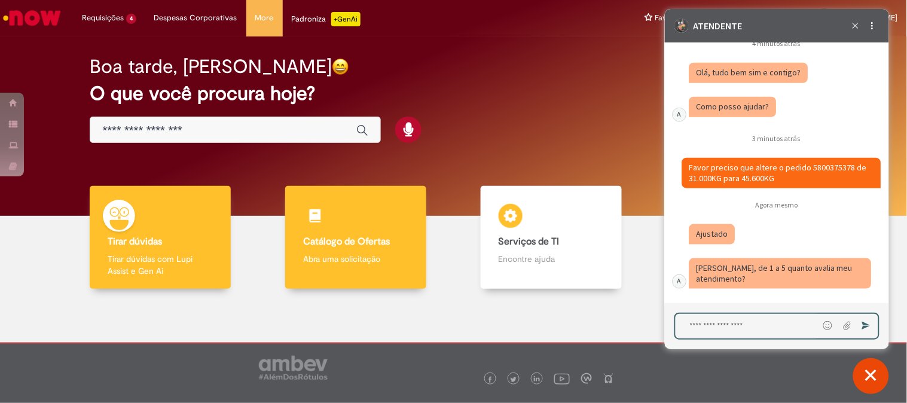
type textarea "*"
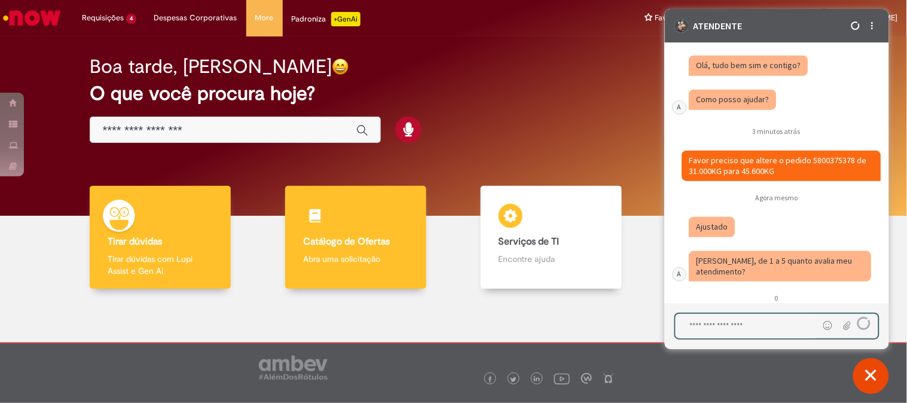
scroll to position [3827, 0]
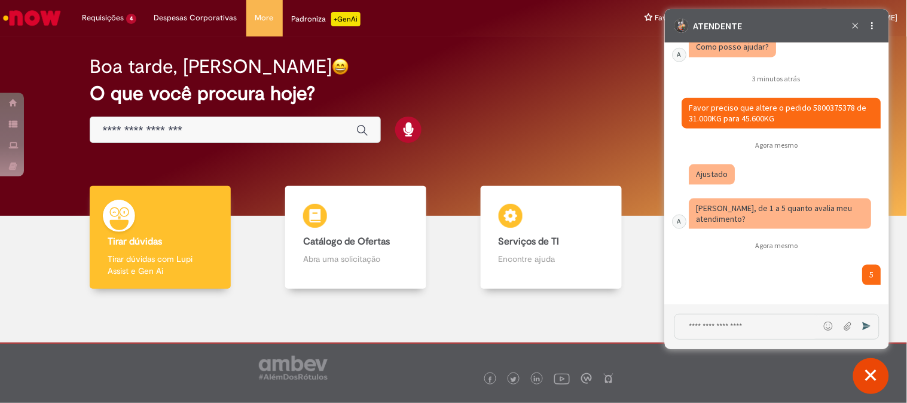
click at [862, 376] on button "Fechar conversa de suporte" at bounding box center [871, 376] width 36 height 36
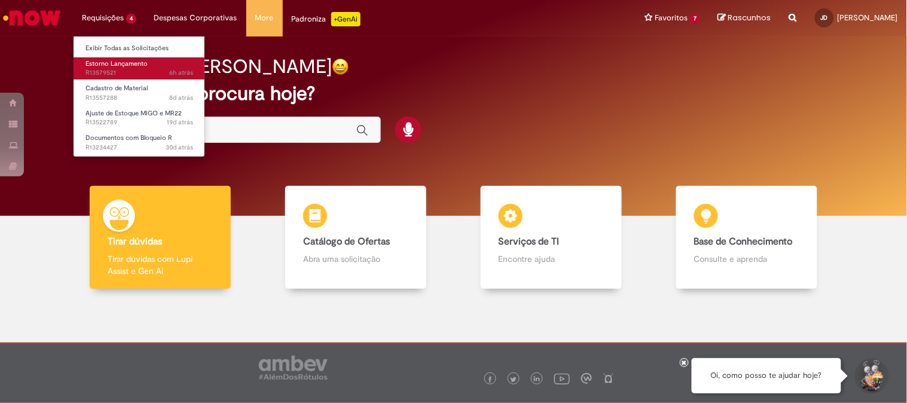
click at [116, 62] on span "Estorno Lançamento" at bounding box center [116, 63] width 62 height 9
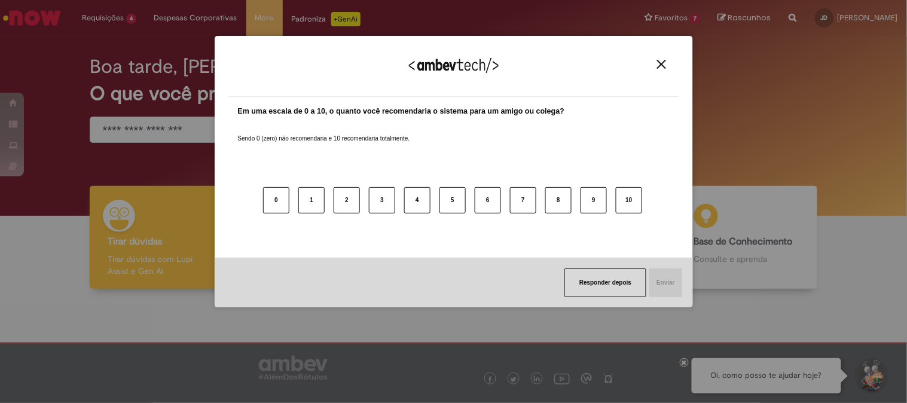
click at [660, 68] on img "Close" at bounding box center [661, 64] width 9 height 9
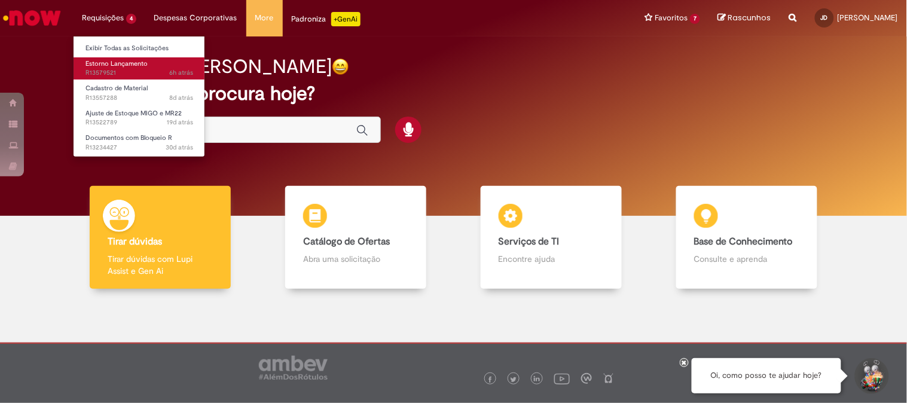
click at [106, 72] on span "6h atrás 6 horas atrás R13579521" at bounding box center [139, 73] width 108 height 10
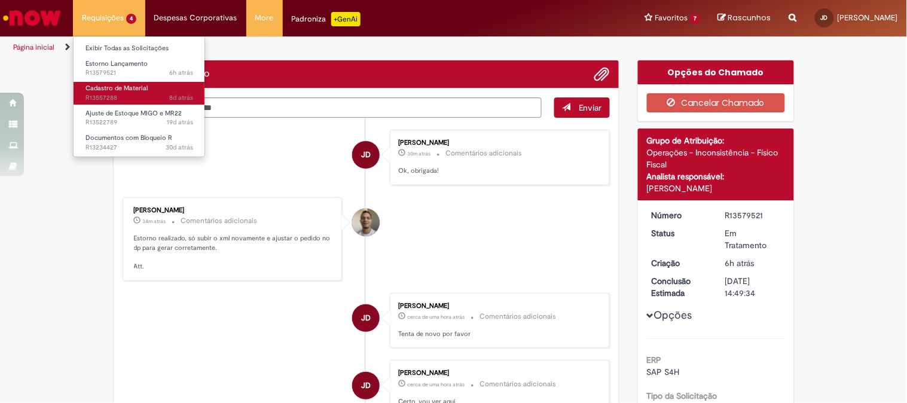
click at [124, 93] on span "8d atrás 8 dias atrás R13557288" at bounding box center [139, 98] width 108 height 10
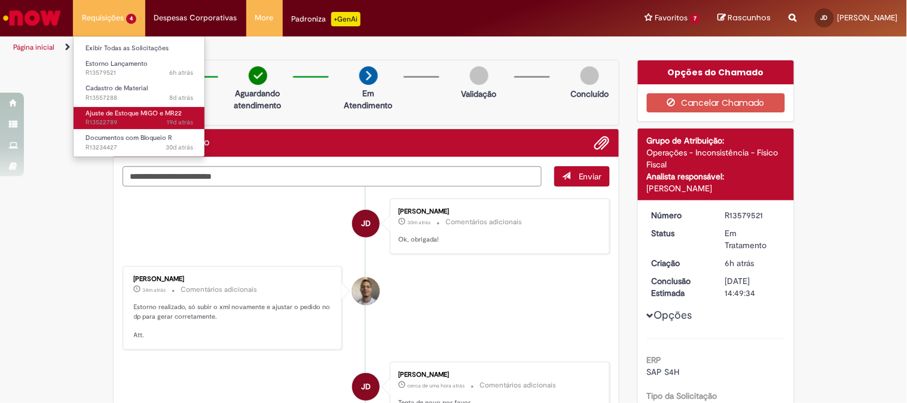
click at [124, 117] on link "Ajuste de Estoque MIGO e MR22 19d atrás 19 dias atrás R13522789" at bounding box center [139, 118] width 131 height 22
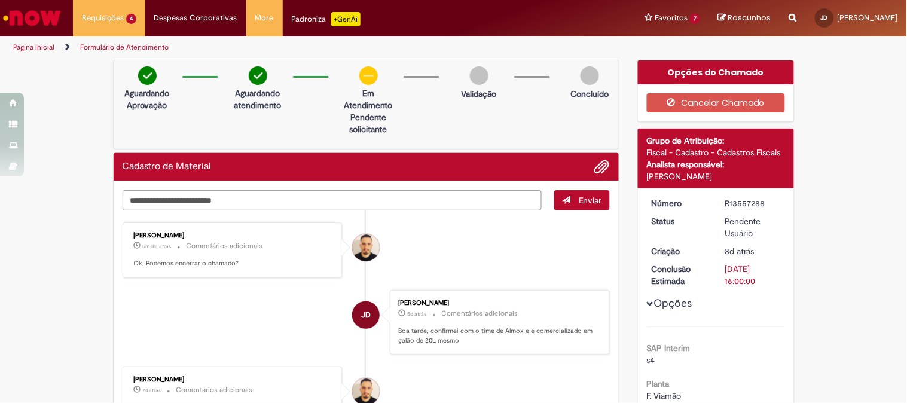
click at [51, 18] on img "Ir para a Homepage" at bounding box center [32, 18] width 62 height 24
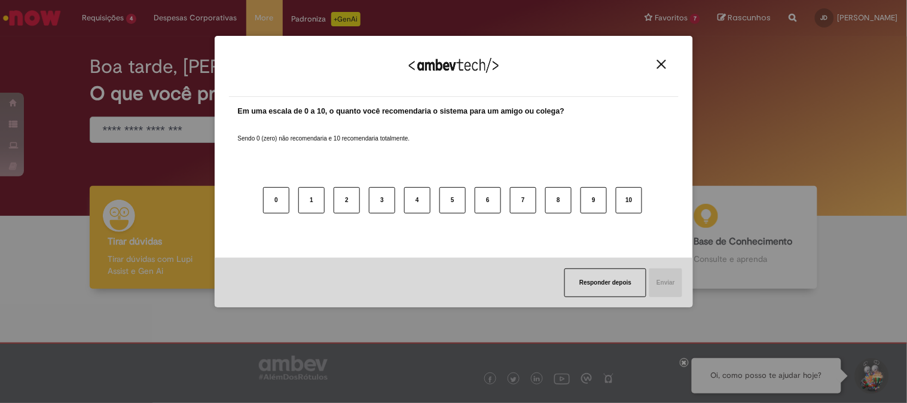
click at [657, 63] on img "Close" at bounding box center [661, 64] width 9 height 9
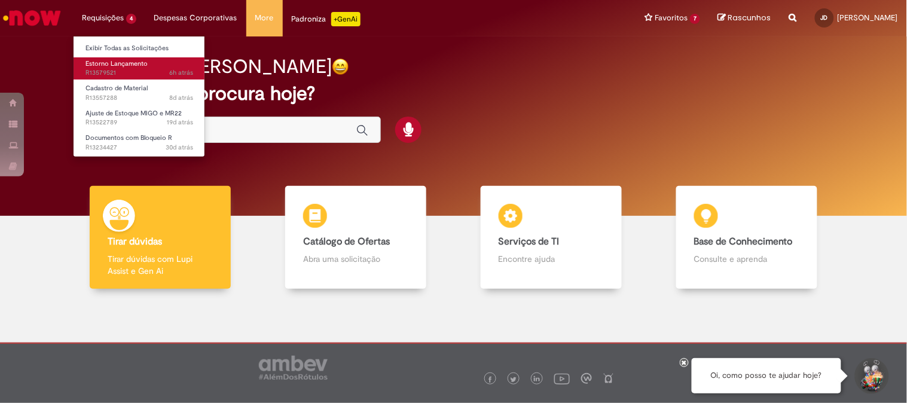
click at [110, 66] on span "Estorno Lançamento" at bounding box center [116, 63] width 62 height 9
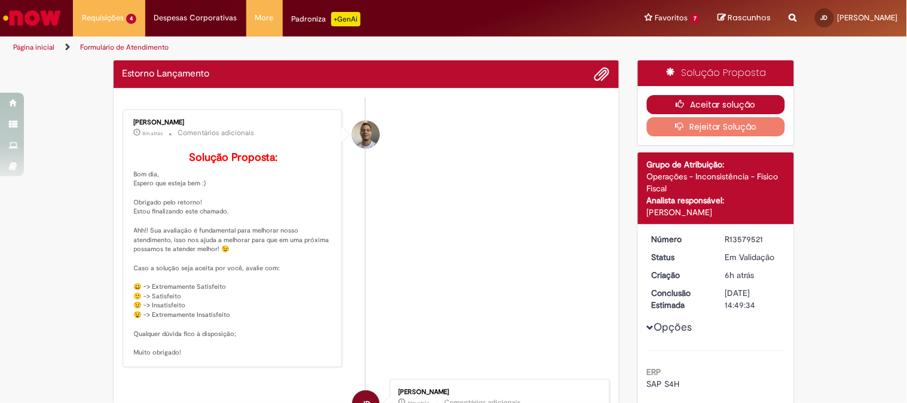
click at [709, 103] on button "Aceitar solução" at bounding box center [716, 104] width 138 height 19
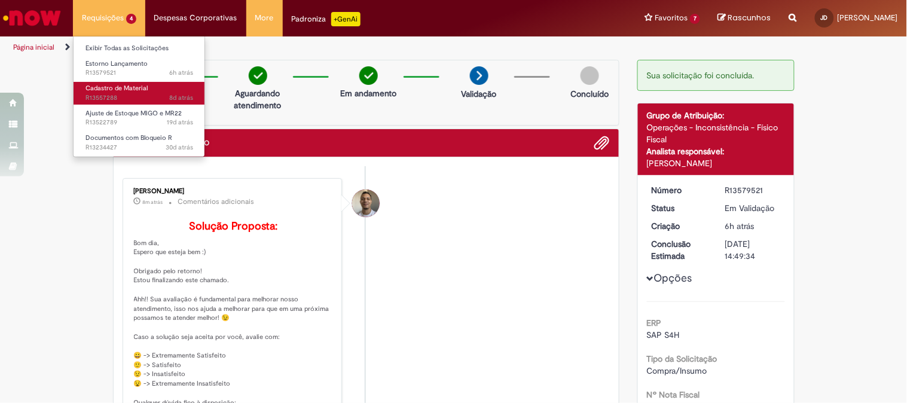
click at [109, 84] on span "Cadastro de Material" at bounding box center [116, 88] width 62 height 9
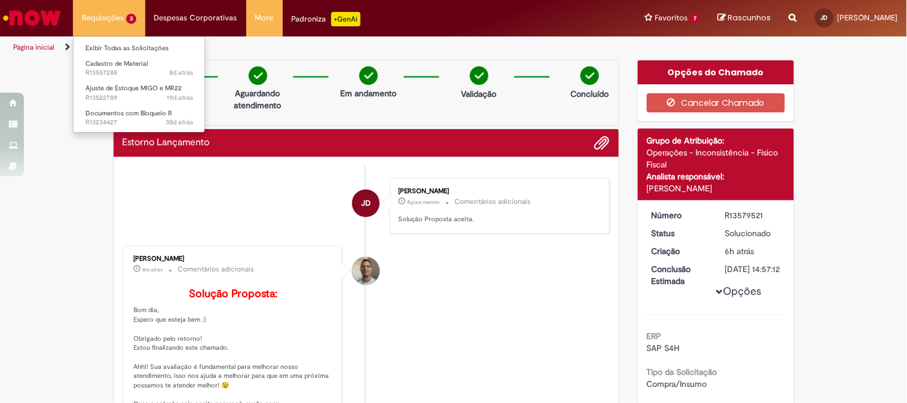
click at [124, 29] on li "Requisições 3 Exibir Todas as Solicitações Cadastro de Material 8d atrás 8 dias…" at bounding box center [109, 18] width 72 height 36
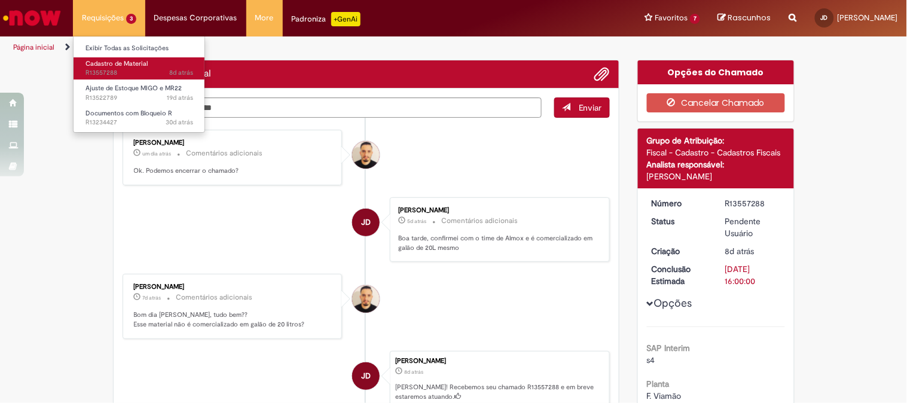
click at [131, 68] on link "Cadastro de Material 8d atrás 8 dias atrás R13557288" at bounding box center [139, 68] width 131 height 22
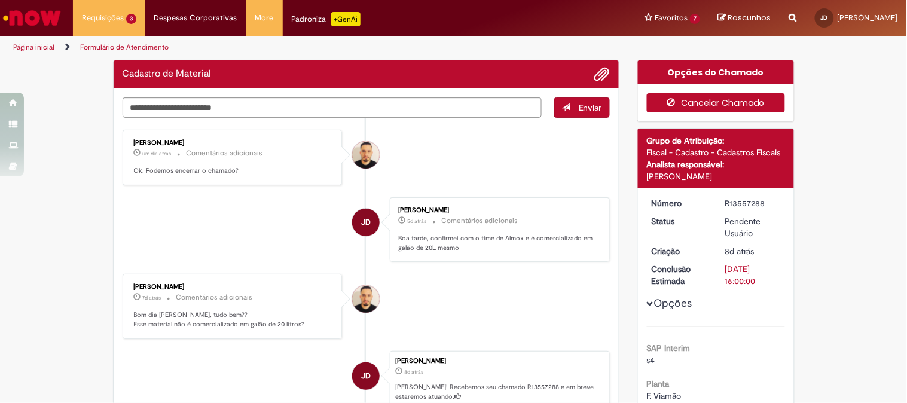
click at [755, 108] on button "Cancelar Chamado" at bounding box center [716, 102] width 138 height 19
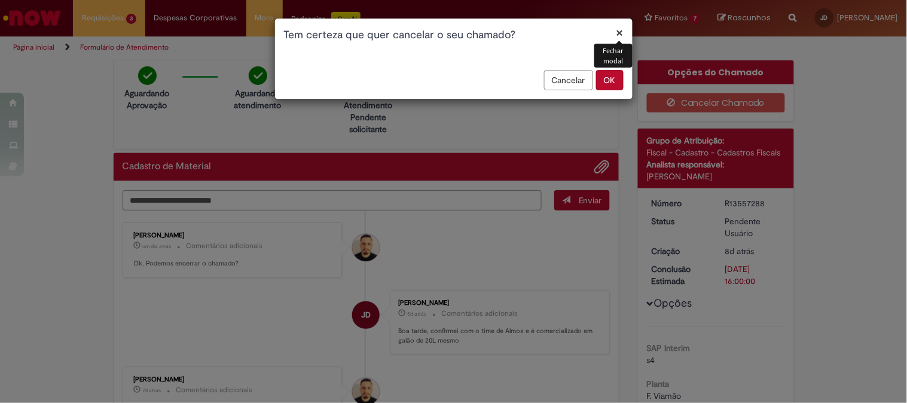
click at [602, 84] on button "OK" at bounding box center [609, 80] width 27 height 20
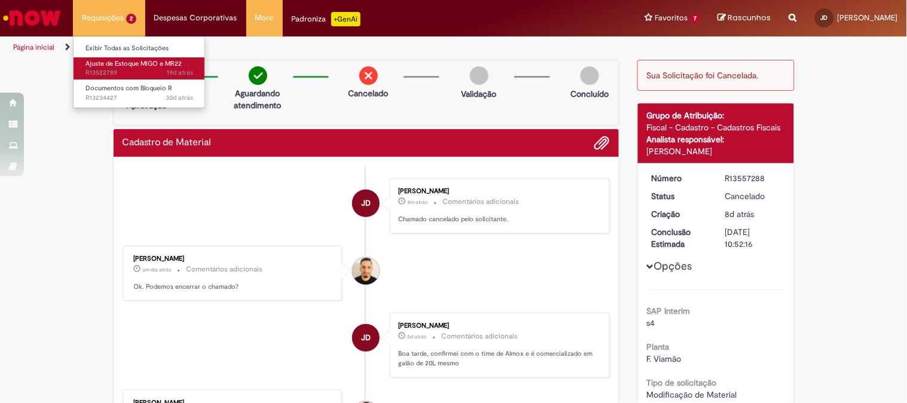
click at [127, 59] on span "Ajuste de Estoque MIGO e MR22" at bounding box center [133, 63] width 96 height 9
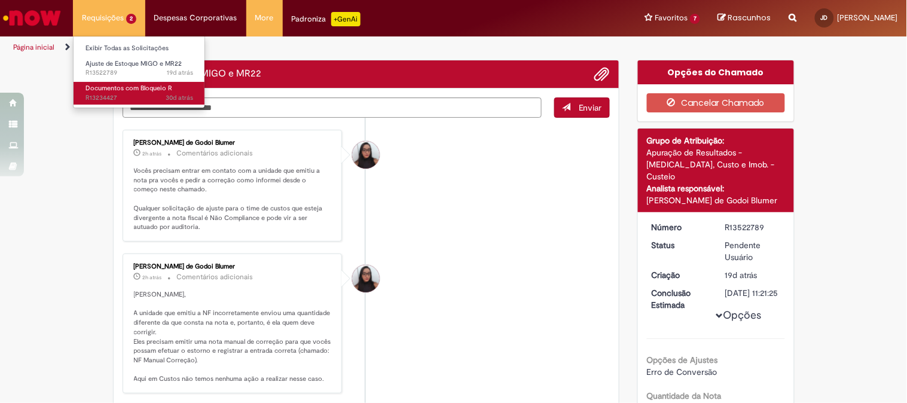
click at [120, 85] on span "Documentos com Bloqueio R" at bounding box center [128, 88] width 87 height 9
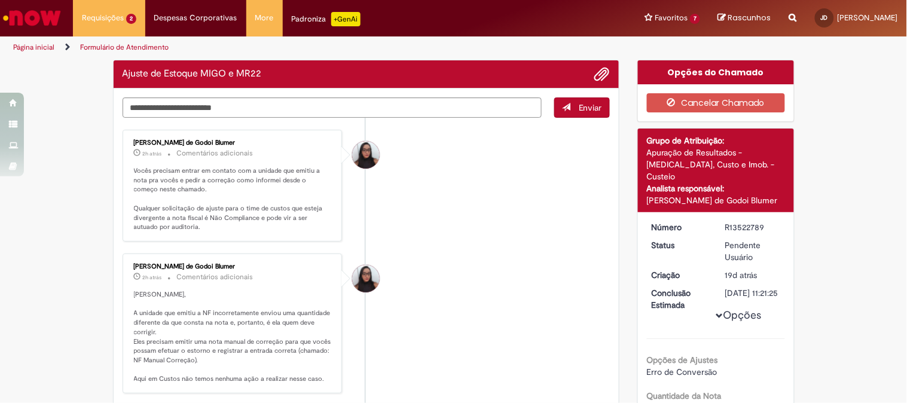
click at [56, 13] on img "Ir para a Homepage" at bounding box center [32, 18] width 62 height 24
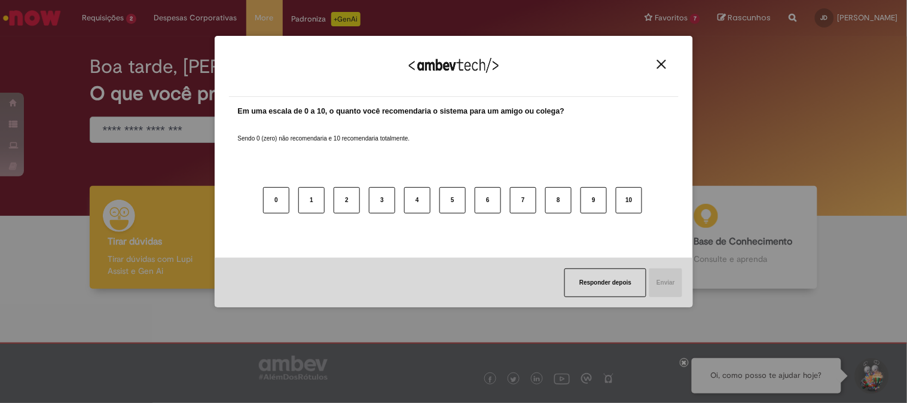
click at [650, 67] on div "Agradecemos seu feedback!" at bounding box center [453, 73] width 449 height 47
click at [655, 67] on button "Close" at bounding box center [661, 64] width 16 height 10
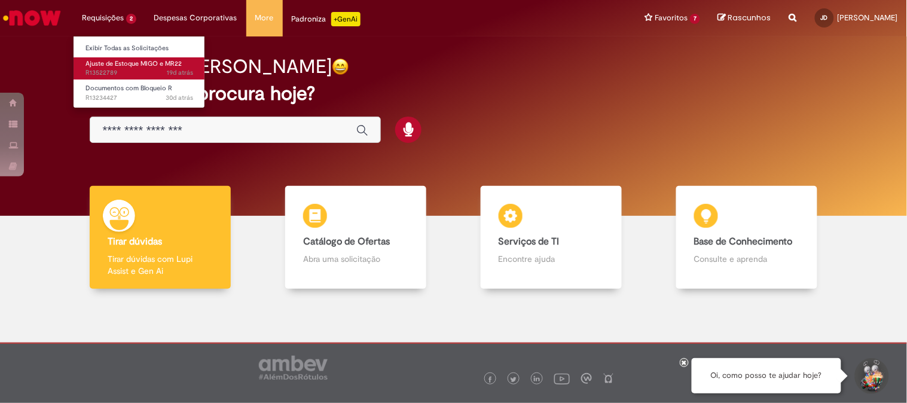
click at [125, 59] on span "Ajuste de Estoque MIGO e MR22" at bounding box center [133, 63] width 96 height 9
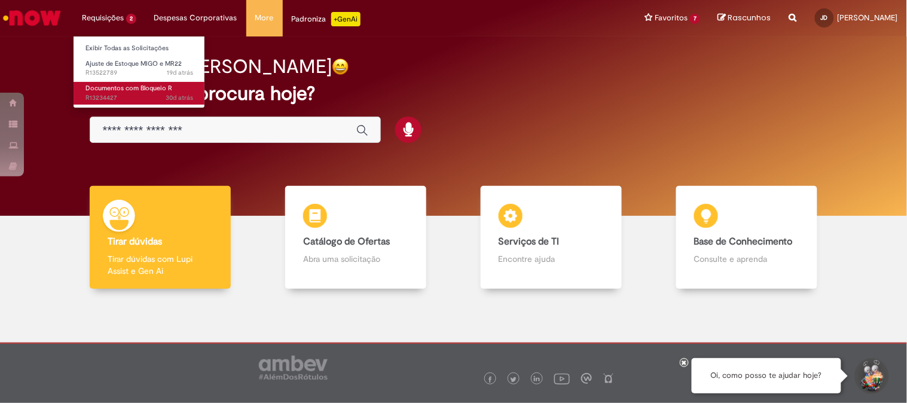
click at [124, 82] on link "Documentos com Bloqueio R 30d atrás 30 dias atrás R13234427" at bounding box center [139, 93] width 131 height 22
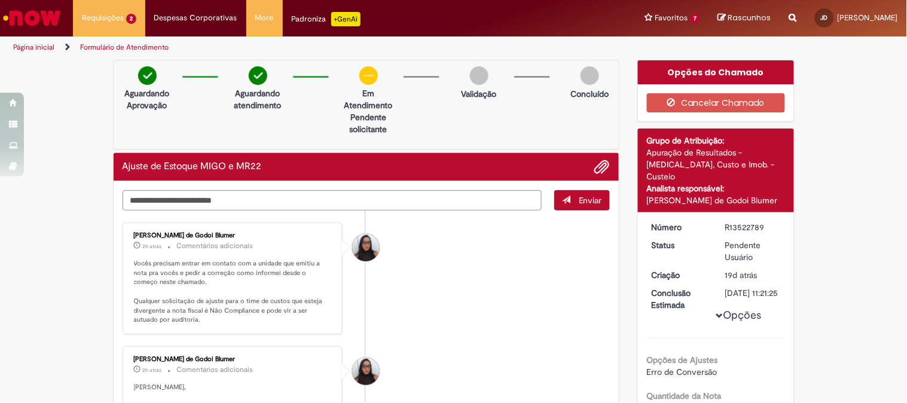
click at [42, 27] on img "Ir para a Homepage" at bounding box center [32, 18] width 62 height 24
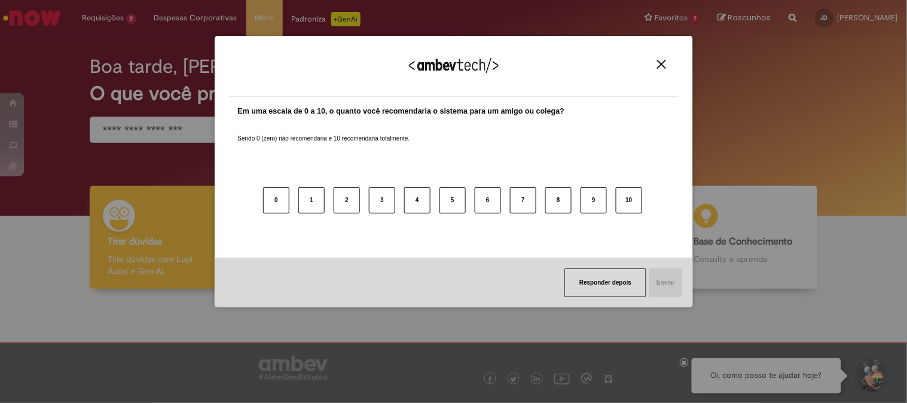
click at [664, 57] on div "Agradecemos seu feedback!" at bounding box center [453, 73] width 449 height 47
click at [664, 62] on img "Close" at bounding box center [661, 64] width 9 height 9
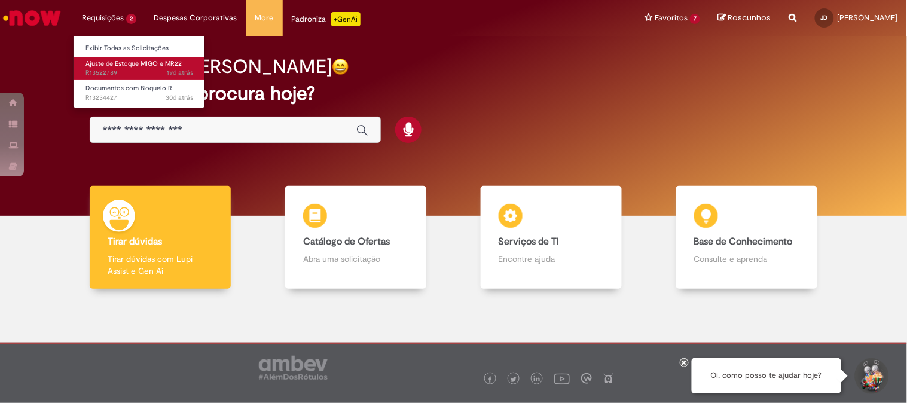
click at [124, 71] on span "19d atrás 19 dias atrás R13522789" at bounding box center [139, 73] width 108 height 10
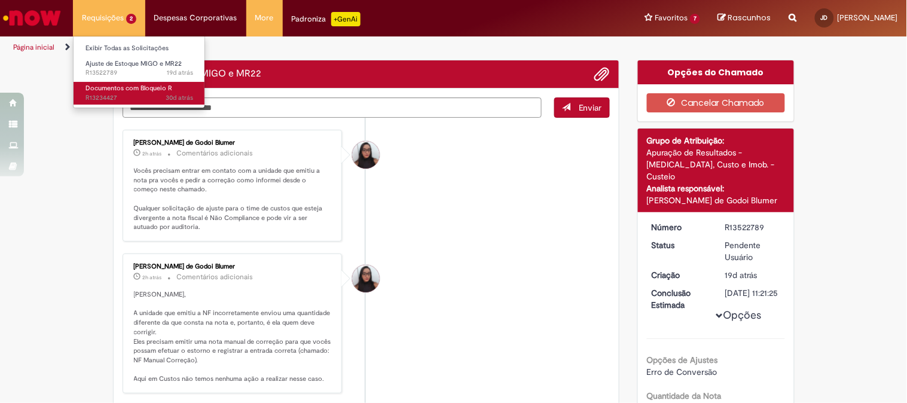
click at [109, 96] on span "30d atrás 30 dias atrás R13234427" at bounding box center [139, 98] width 108 height 10
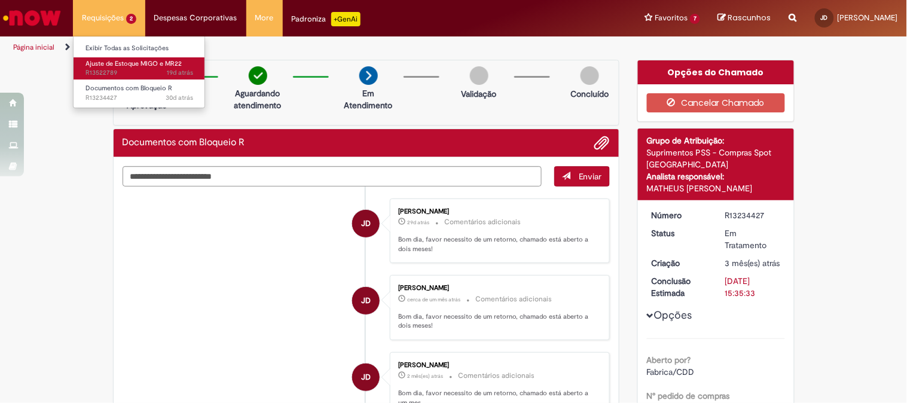
click at [120, 63] on span "Ajuste de Estoque MIGO e MR22" at bounding box center [133, 63] width 96 height 9
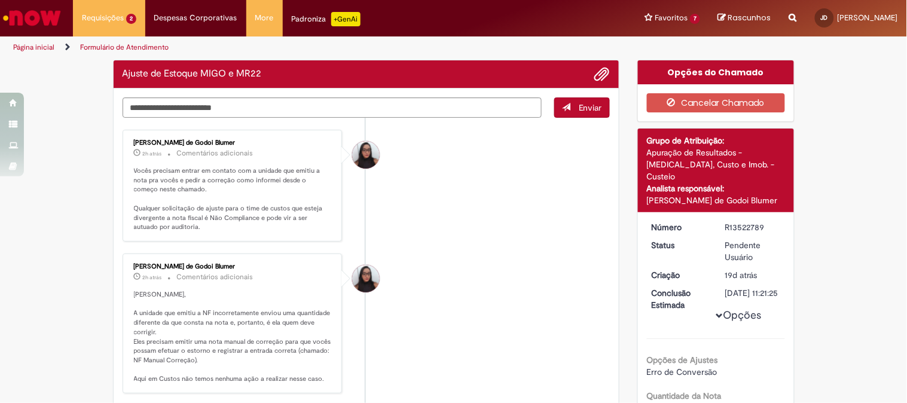
click at [32, 21] on img "Ir para a Homepage" at bounding box center [32, 18] width 62 height 24
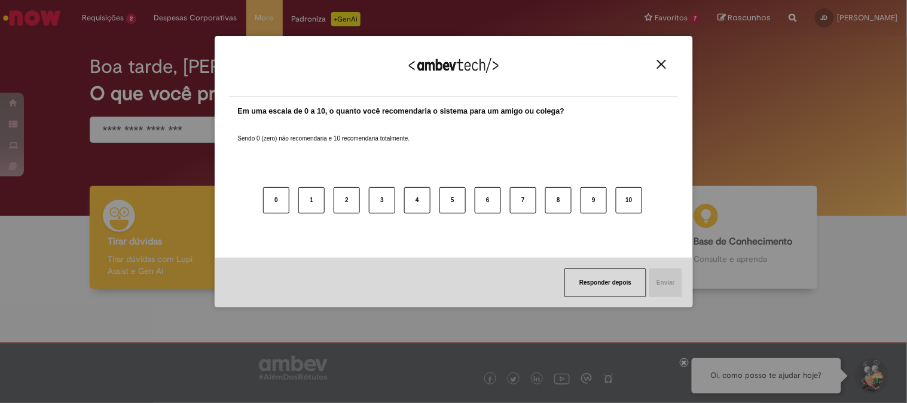
click at [666, 72] on div "Agradecemos seu feedback!" at bounding box center [453, 73] width 449 height 47
click at [664, 68] on img "Close" at bounding box center [661, 64] width 9 height 9
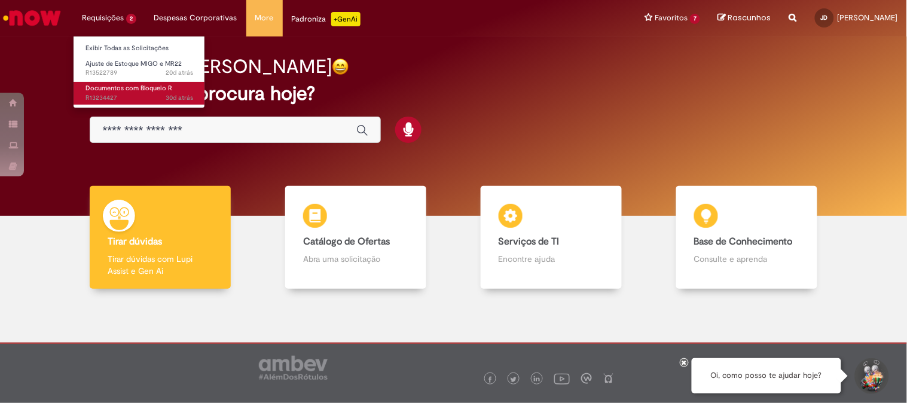
click at [140, 85] on span "Documentos com Bloqueio R" at bounding box center [128, 88] width 87 height 9
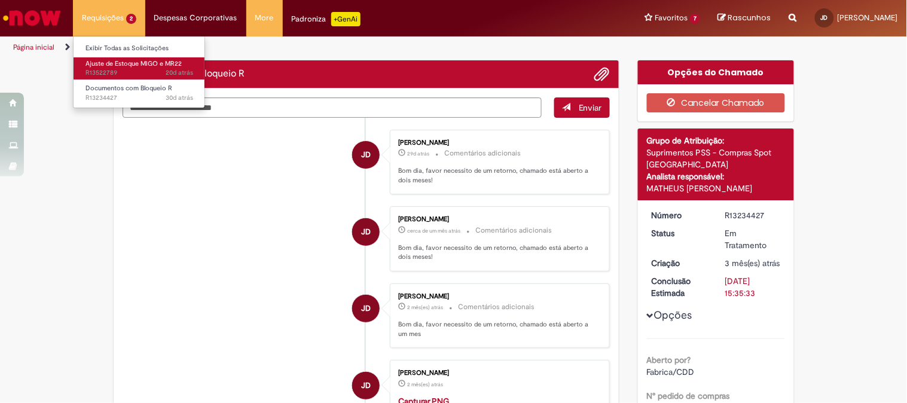
click at [121, 67] on span "Ajuste de Estoque MIGO e MR22" at bounding box center [133, 63] width 96 height 9
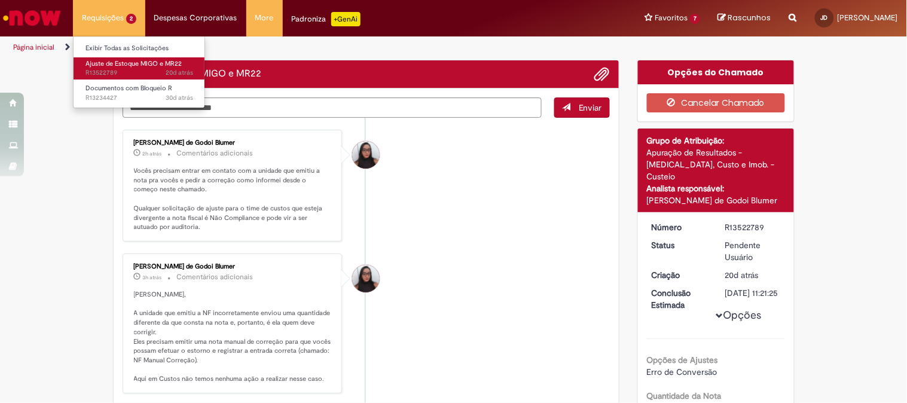
click at [121, 67] on span "Ajuste de Estoque MIGO e MR22" at bounding box center [133, 63] width 96 height 9
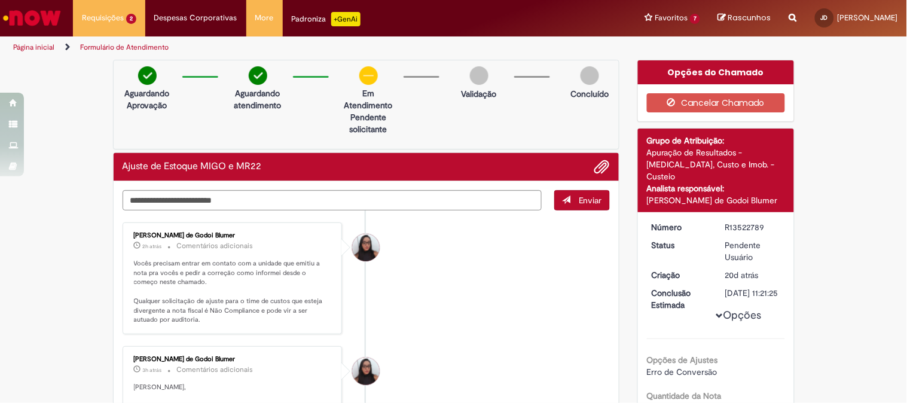
click at [16, 21] on img "Ir para a Homepage" at bounding box center [32, 18] width 62 height 24
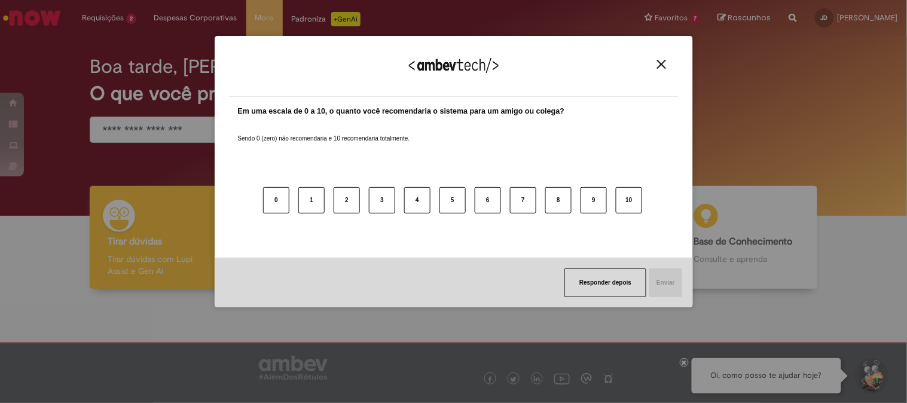
click at [659, 62] on img "Close" at bounding box center [661, 64] width 9 height 9
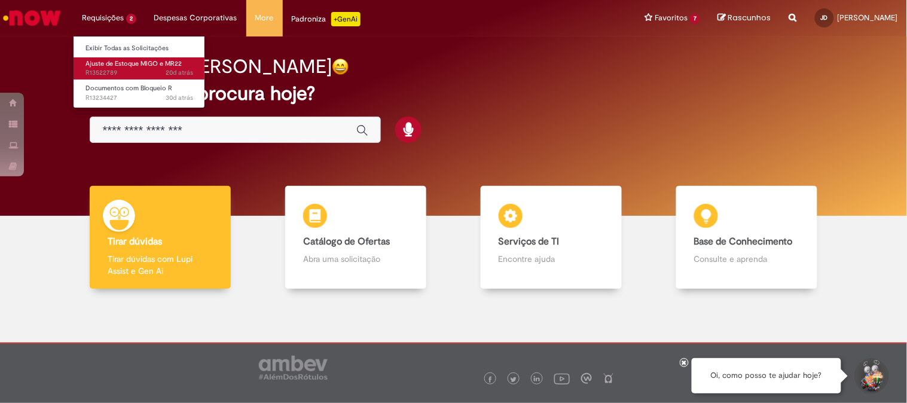
click at [134, 74] on span "20d atrás 20 dias atrás R13522789" at bounding box center [139, 73] width 108 height 10
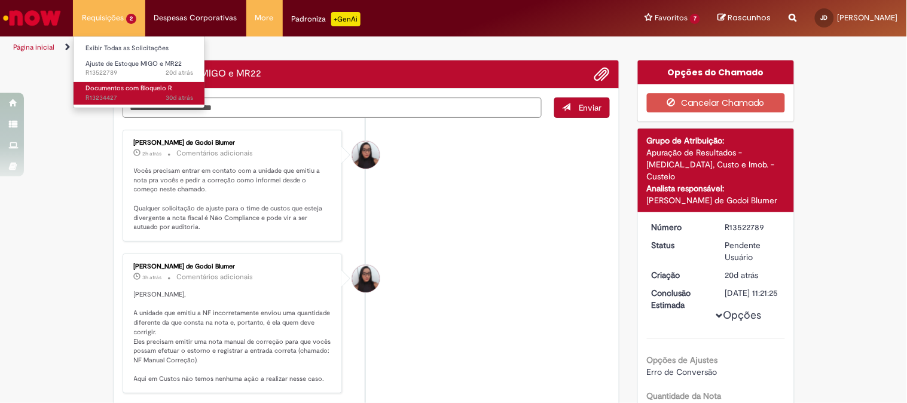
click at [151, 90] on span "Documentos com Bloqueio R" at bounding box center [128, 88] width 87 height 9
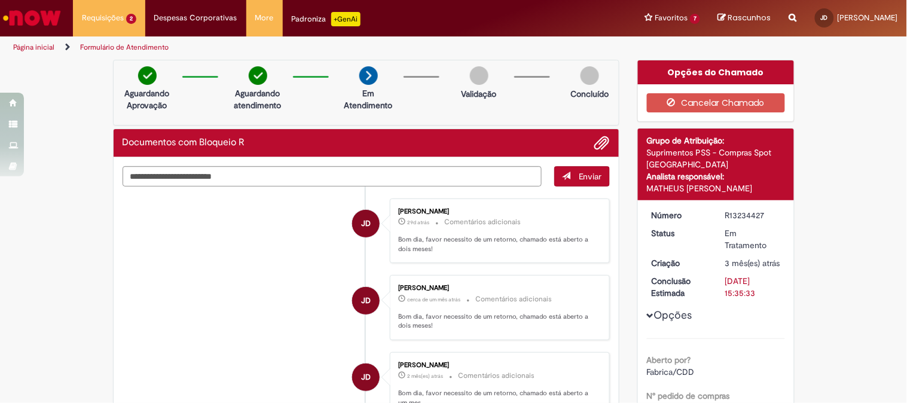
click at [42, 30] on link "Ir para a Homepage" at bounding box center [32, 18] width 64 height 36
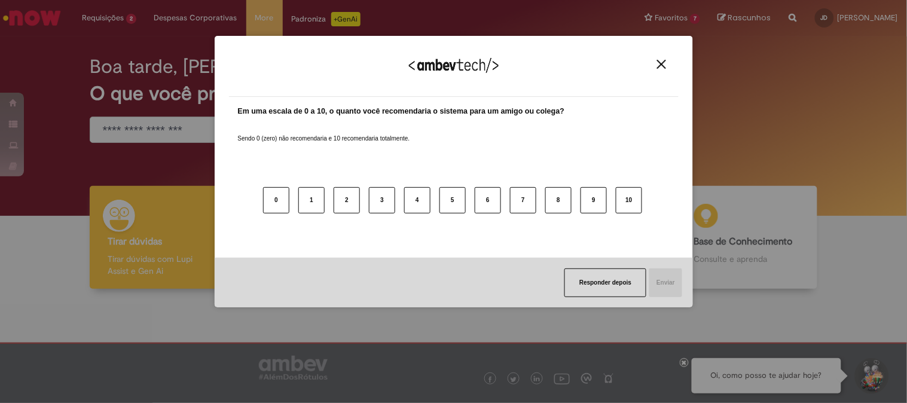
click at [660, 60] on img "Close" at bounding box center [661, 64] width 9 height 9
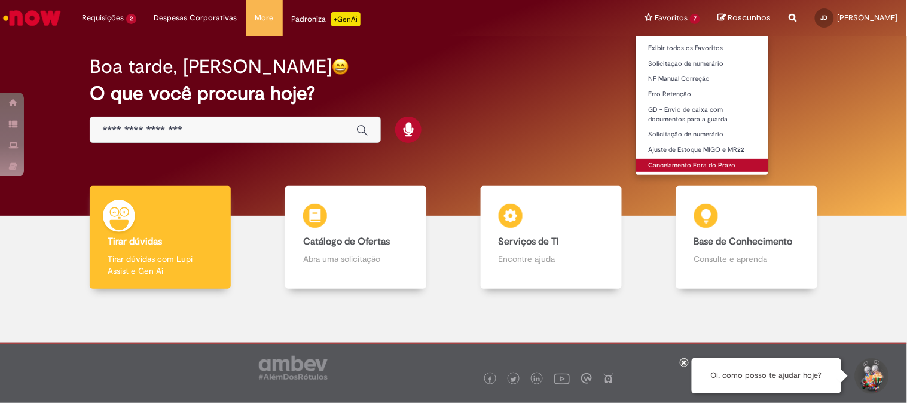
click at [706, 163] on link "Cancelamento Fora do Prazo" at bounding box center [702, 165] width 132 height 13
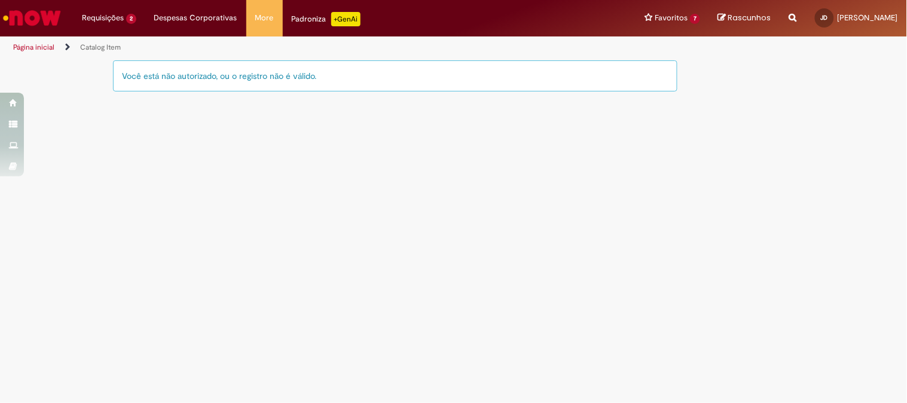
click at [46, 7] on img "Ir para a Homepage" at bounding box center [32, 18] width 62 height 24
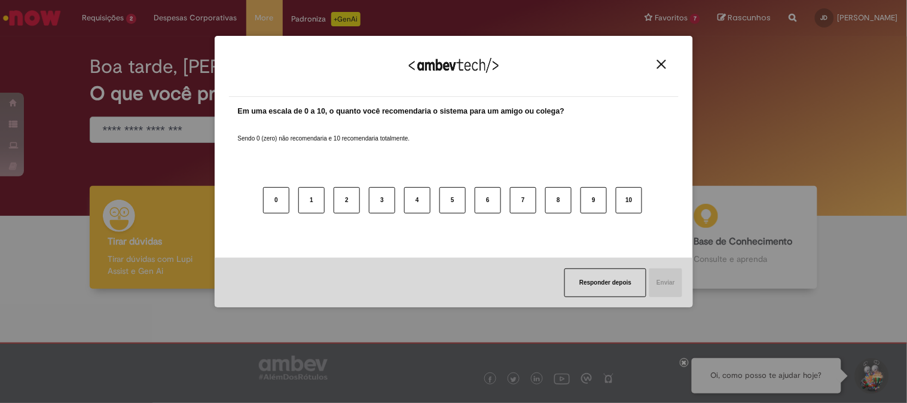
click at [662, 65] on img "Close" at bounding box center [661, 64] width 9 height 9
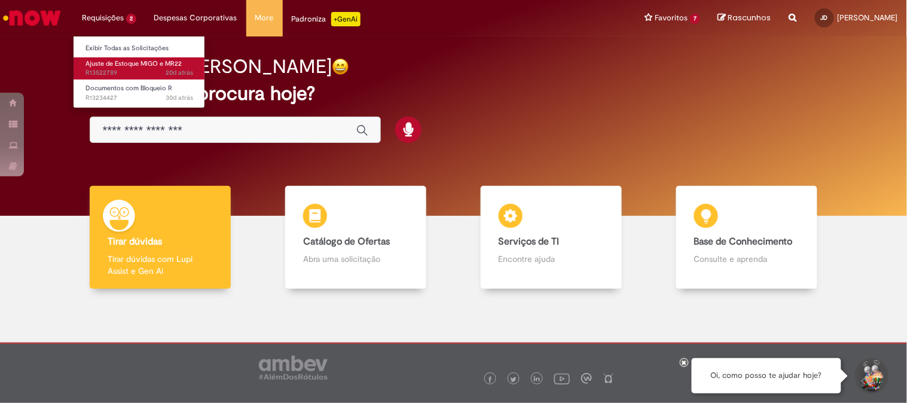
click at [121, 76] on span "20d atrás 20 dias atrás R13522789" at bounding box center [139, 73] width 108 height 10
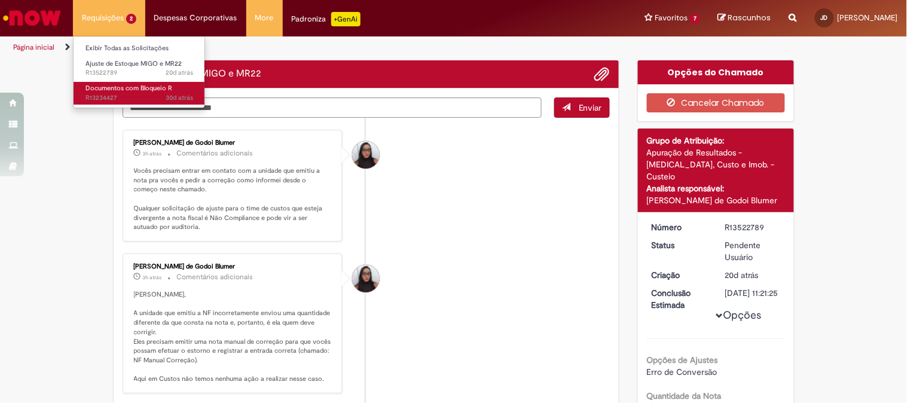
click at [117, 88] on span "Documentos com Bloqueio R" at bounding box center [128, 88] width 87 height 9
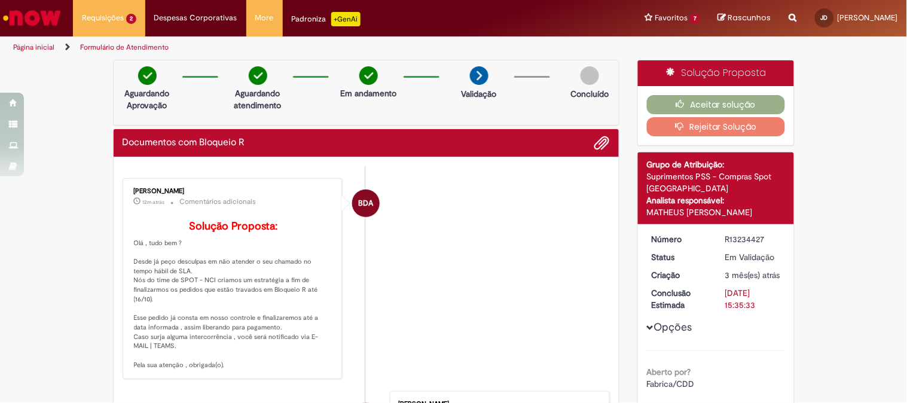
scroll to position [199, 0]
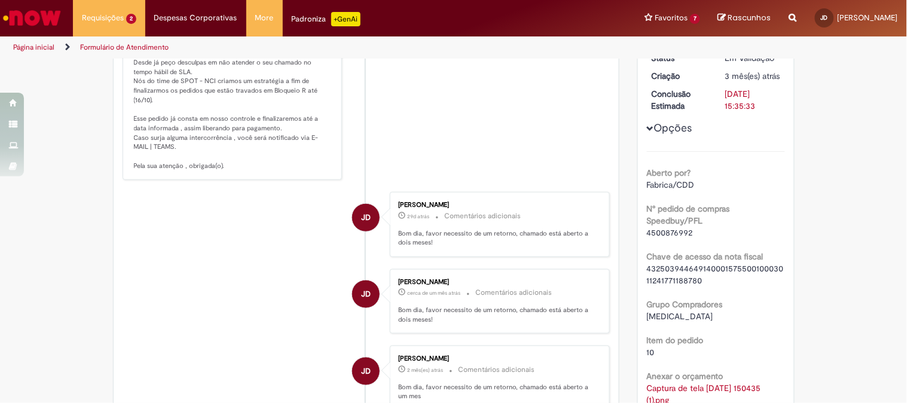
click at [678, 238] on span "4500876992" at bounding box center [670, 232] width 46 height 11
copy span "4500876992"
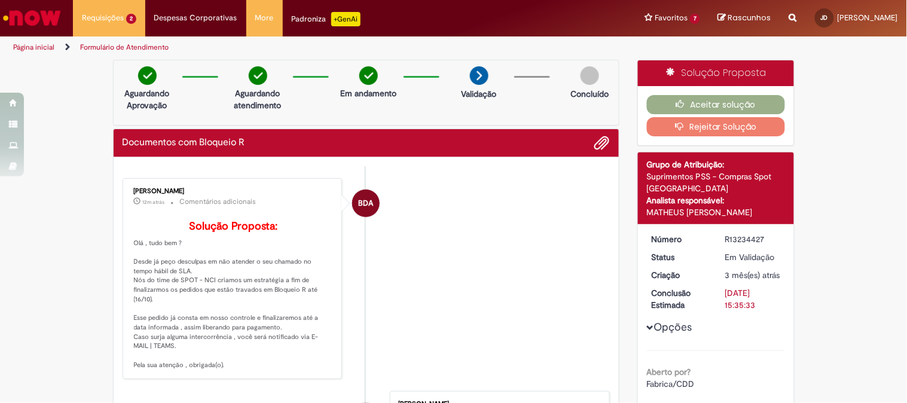
click at [690, 130] on button "Rejeitar Solução" at bounding box center [716, 126] width 138 height 19
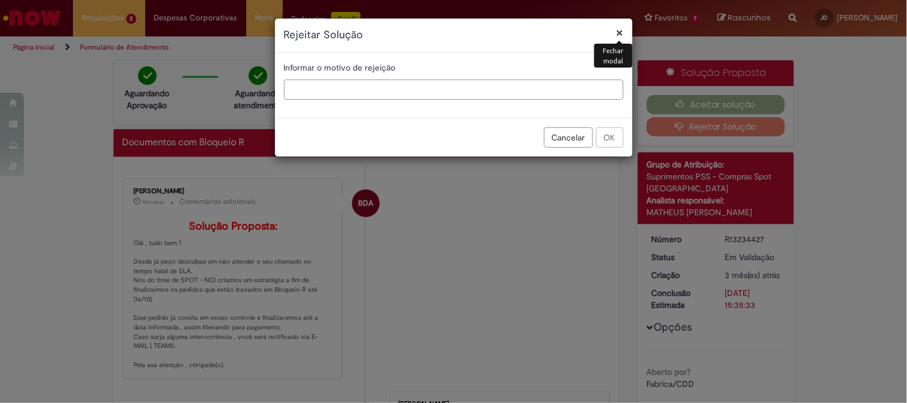
click at [353, 91] on input "text" at bounding box center [453, 89] width 339 height 20
type input "**********"
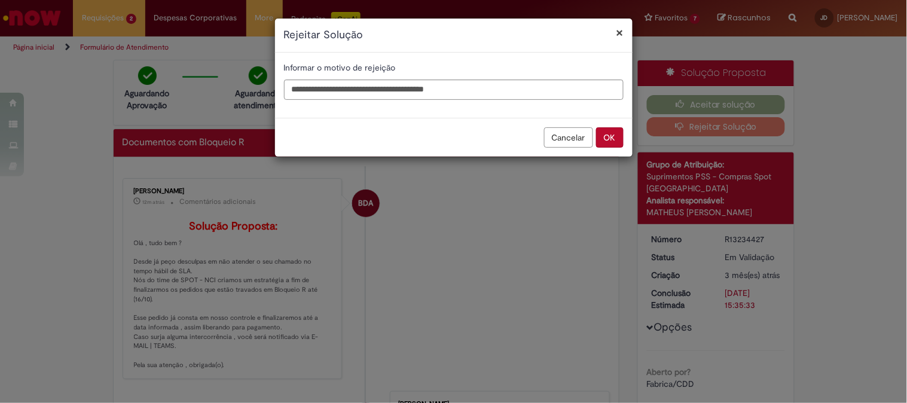
click at [600, 132] on button "OK" at bounding box center [609, 137] width 27 height 20
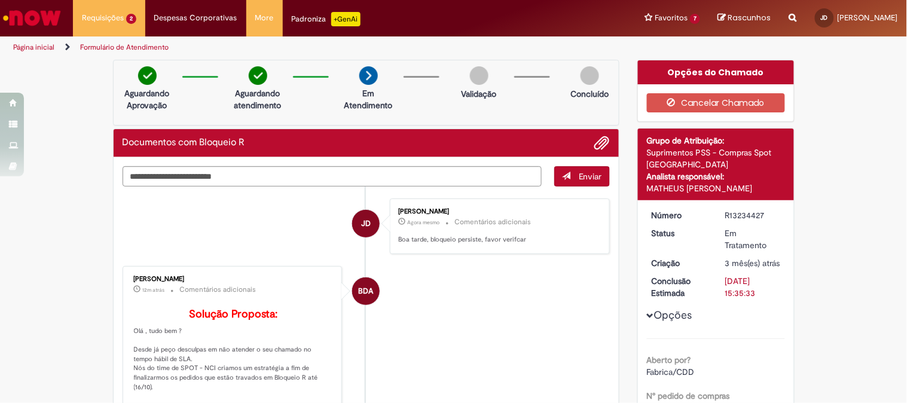
click at [47, 10] on img "Ir para a Homepage" at bounding box center [32, 18] width 62 height 24
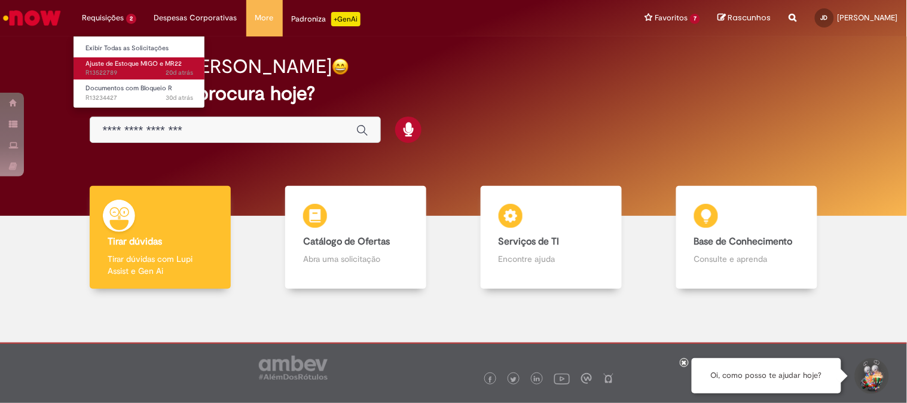
click at [147, 69] on span "20d atrás 20 dias atrás R13522789" at bounding box center [139, 73] width 108 height 10
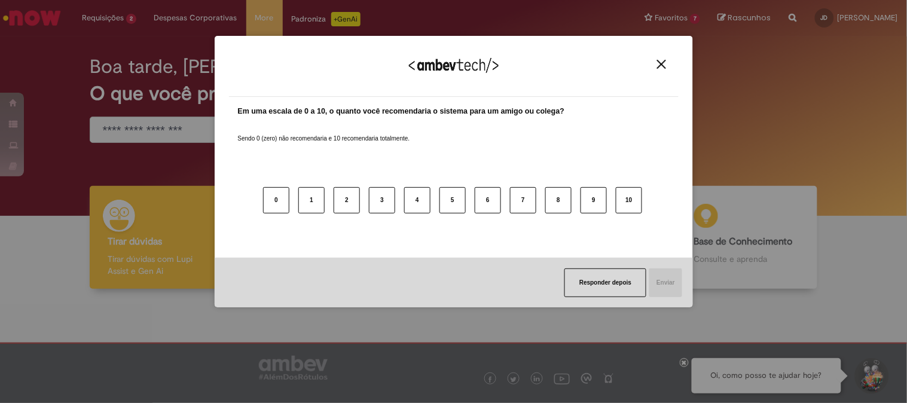
click at [661, 63] on img "Close" at bounding box center [661, 64] width 9 height 9
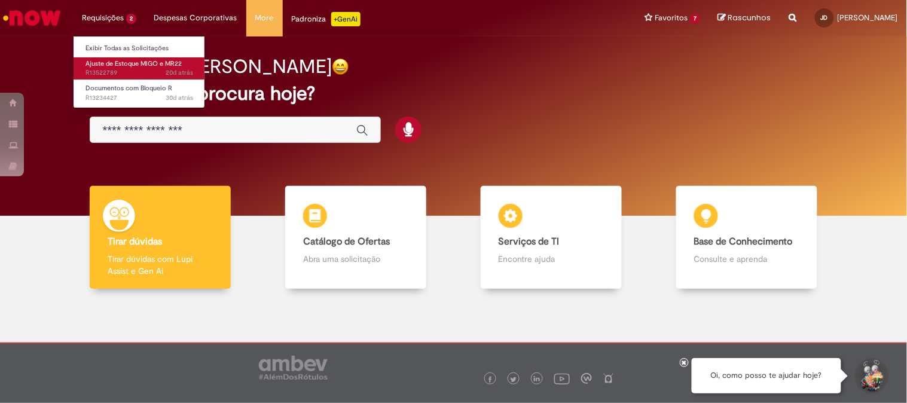
click at [116, 78] on span "20d atrás 20 dias atrás R13522789" at bounding box center [139, 73] width 108 height 10
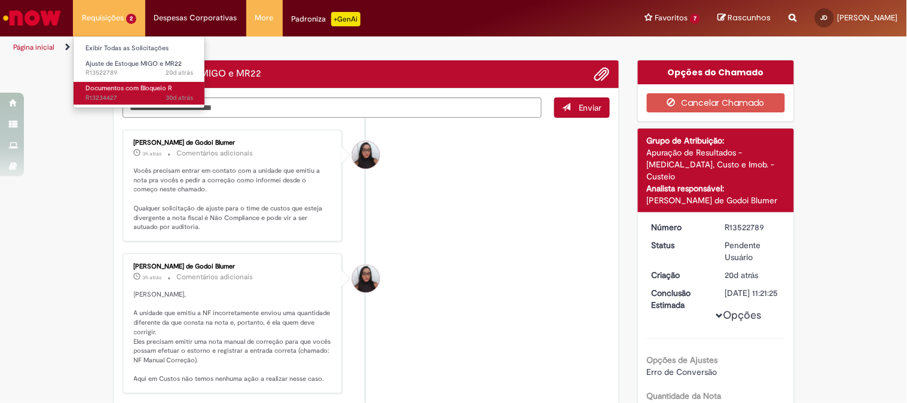
click at [114, 85] on span "Documentos com Bloqueio R" at bounding box center [128, 88] width 87 height 9
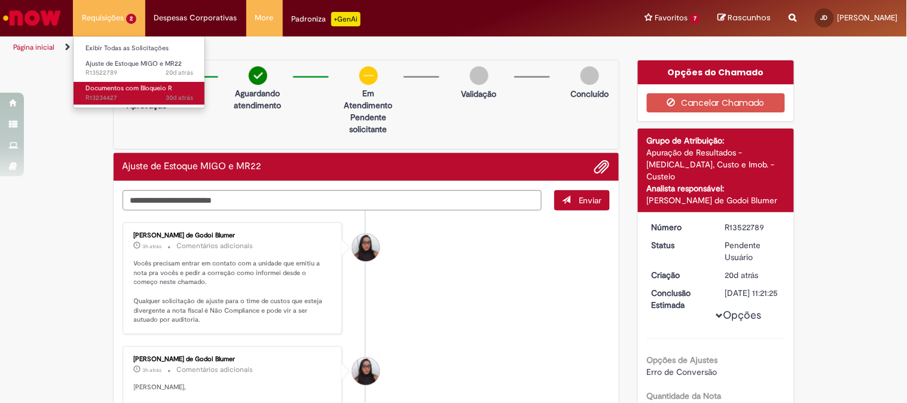
click at [139, 91] on span "Documentos com Bloqueio R" at bounding box center [128, 88] width 87 height 9
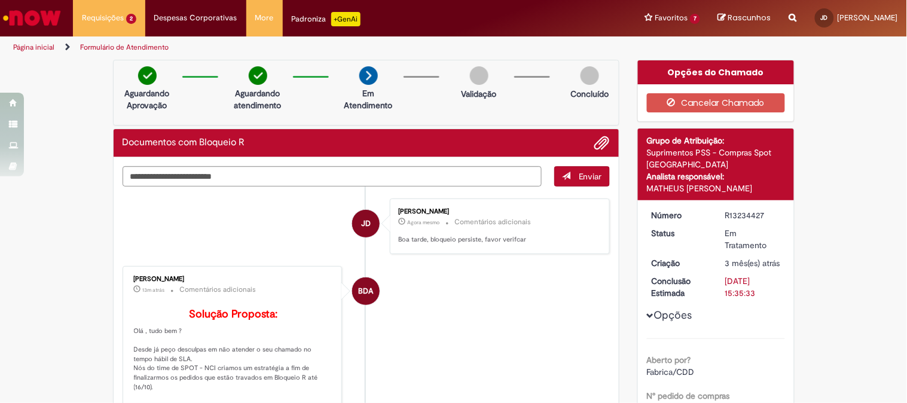
click at [23, 19] on img "Ir para a Homepage" at bounding box center [32, 18] width 62 height 24
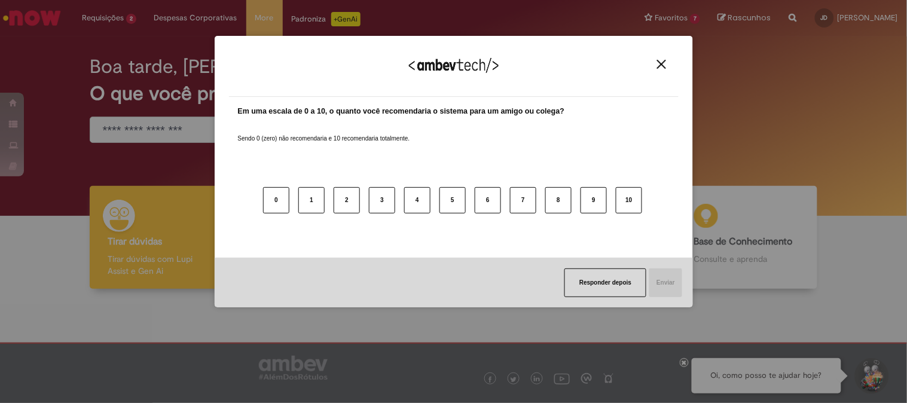
click at [658, 69] on button "Close" at bounding box center [661, 64] width 16 height 10
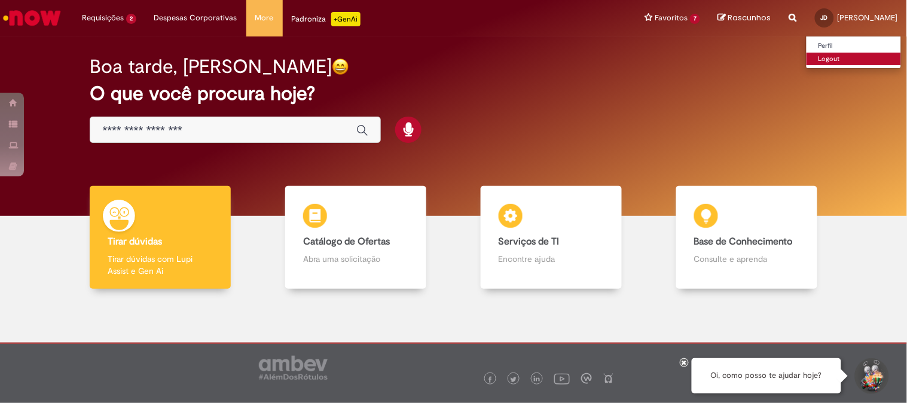
click at [859, 60] on link "Logout" at bounding box center [853, 59] width 94 height 13
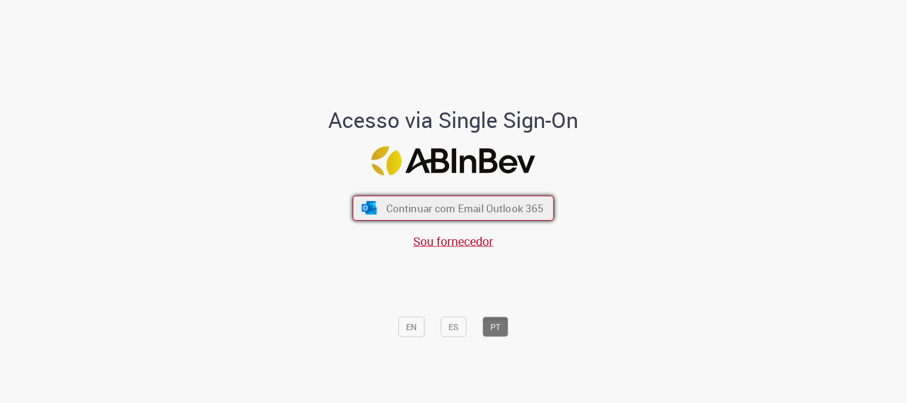
click at [456, 209] on span "Continuar com Email Outlook 365" at bounding box center [465, 208] width 158 height 14
